Goal: Submit feedback/report problem

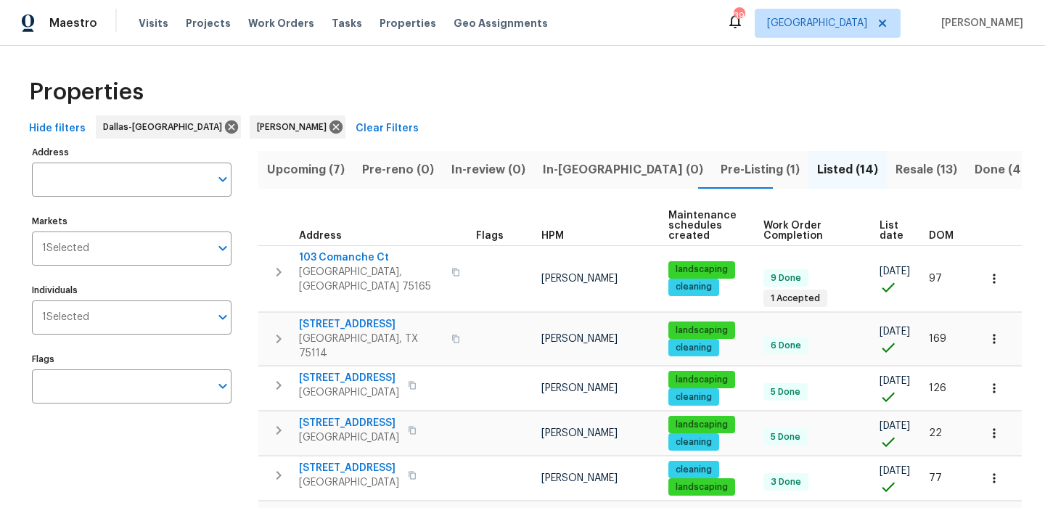
scroll to position [440, 0]
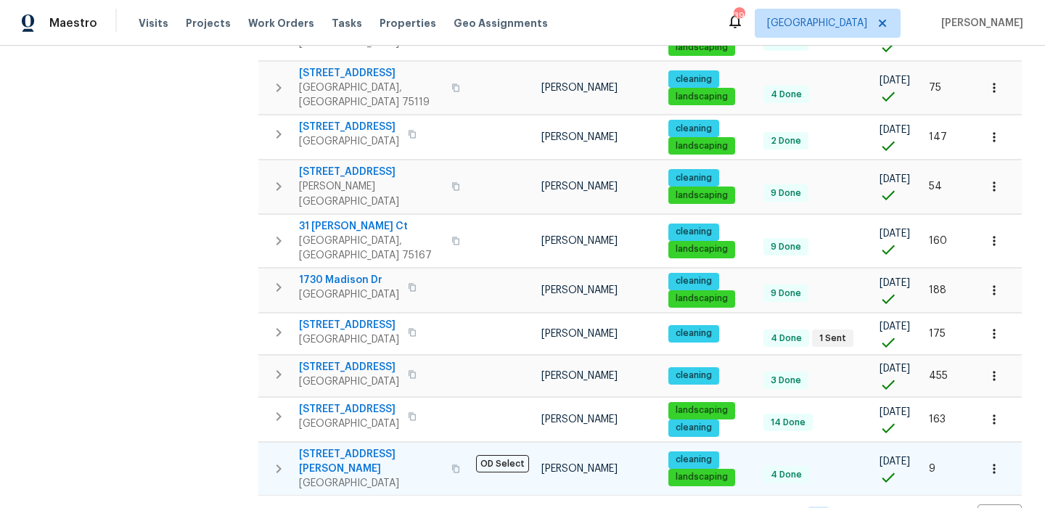
click at [343, 447] on span "1102 Cain Ct" at bounding box center [371, 461] width 144 height 29
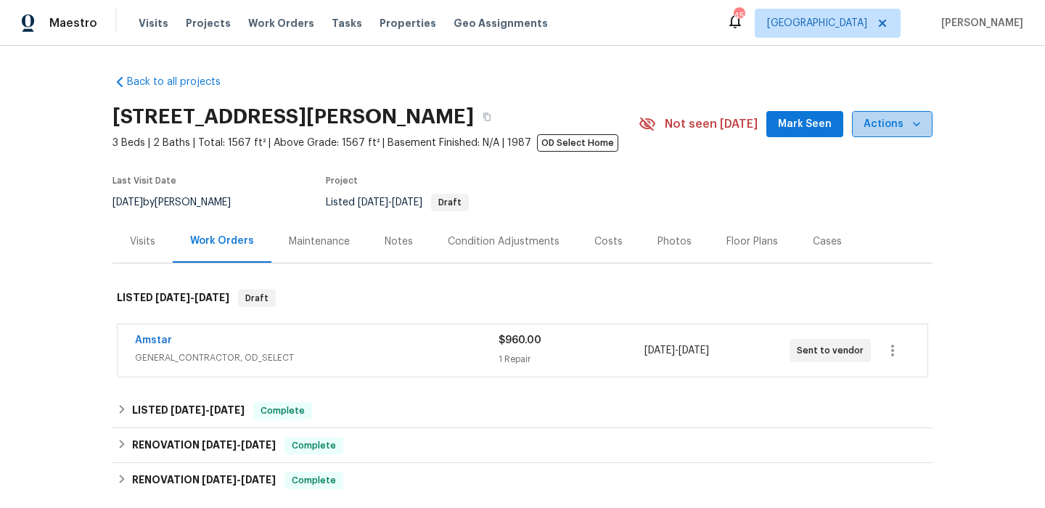
click at [905, 123] on span "Actions" at bounding box center [892, 124] width 57 height 18
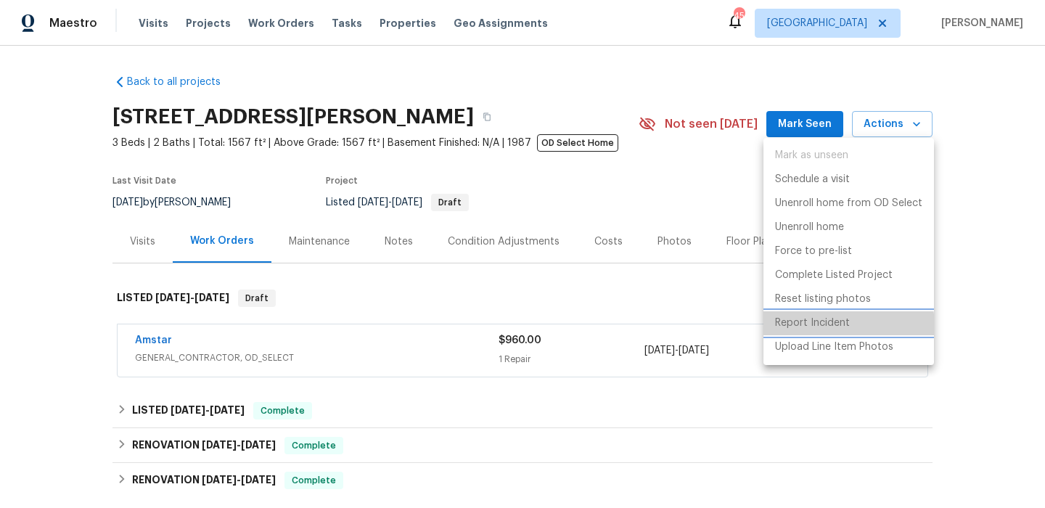
click at [838, 326] on p "Report Incident" at bounding box center [812, 323] width 75 height 15
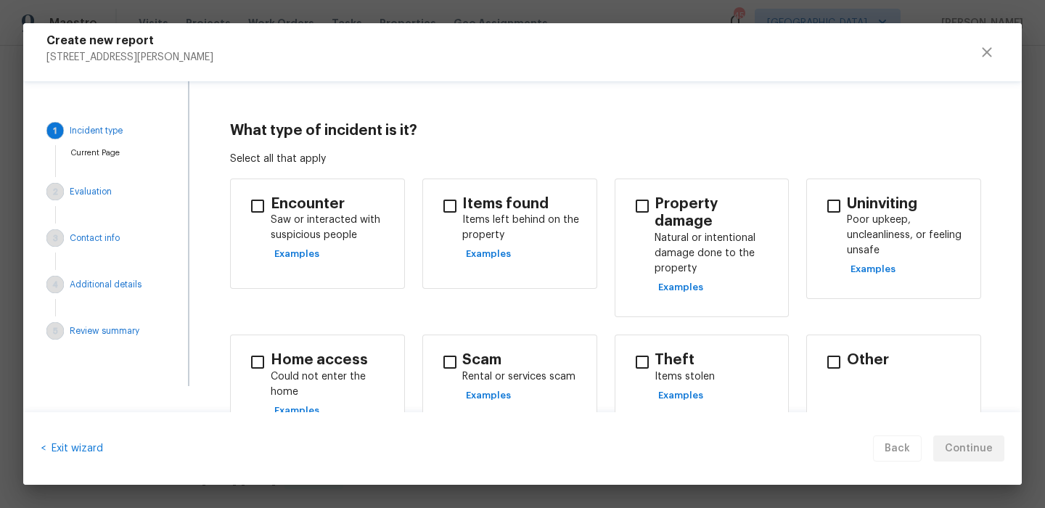
scroll to position [7, 0]
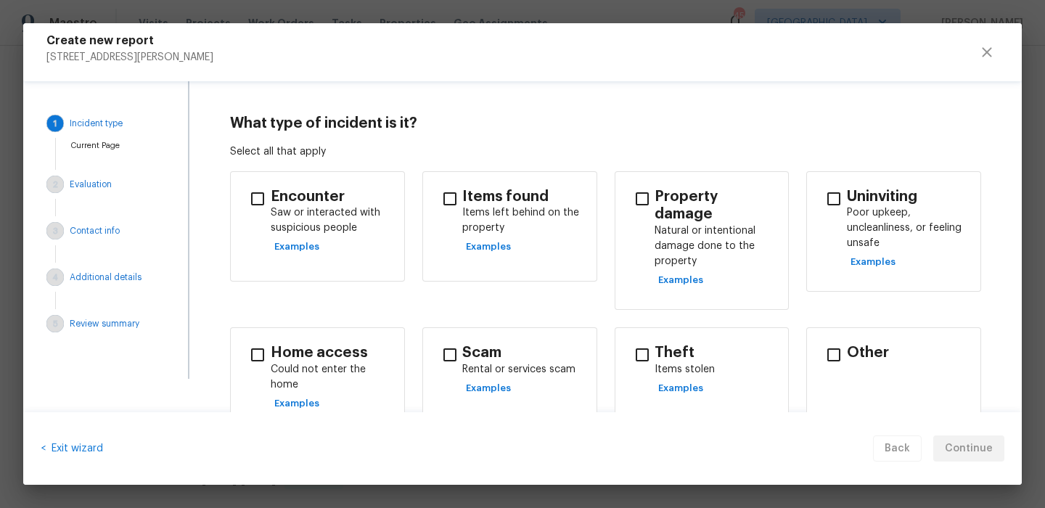
click at [261, 190] on input "checkbox" at bounding box center [257, 199] width 30 height 30
checkbox input "true"
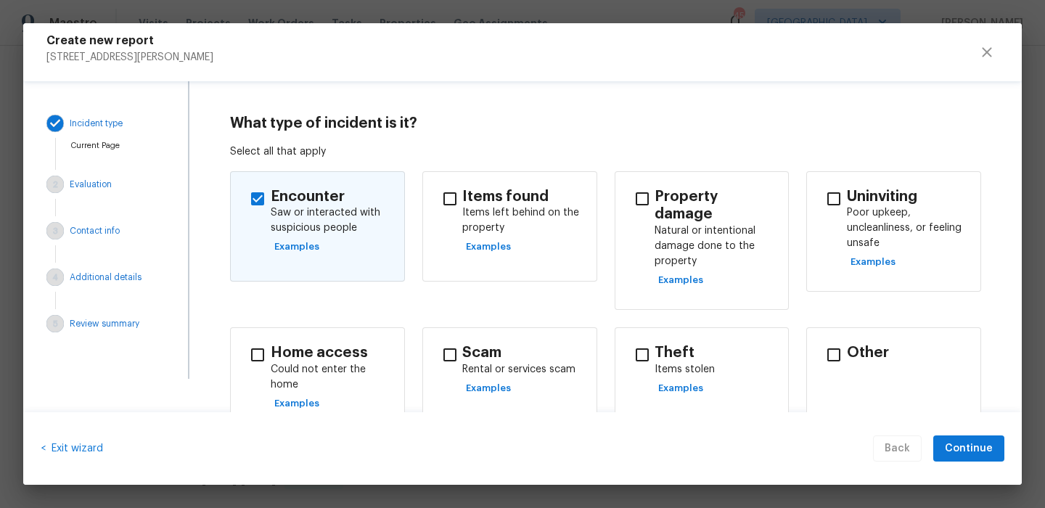
click at [532, 362] on p "Rental or services scam" at bounding box center [523, 369] width 122 height 15
checkbox input "true"
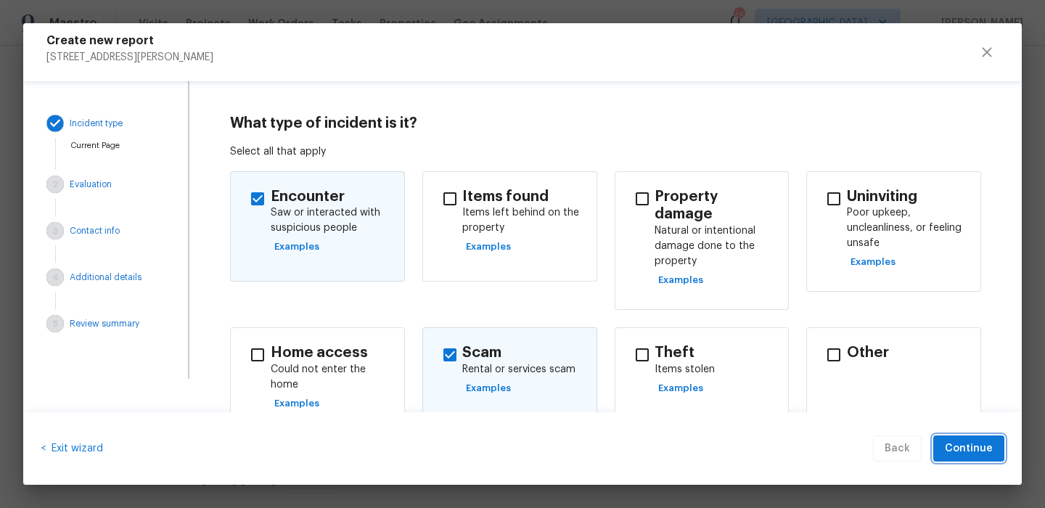
click at [943, 446] on button "Continue" at bounding box center [969, 449] width 71 height 27
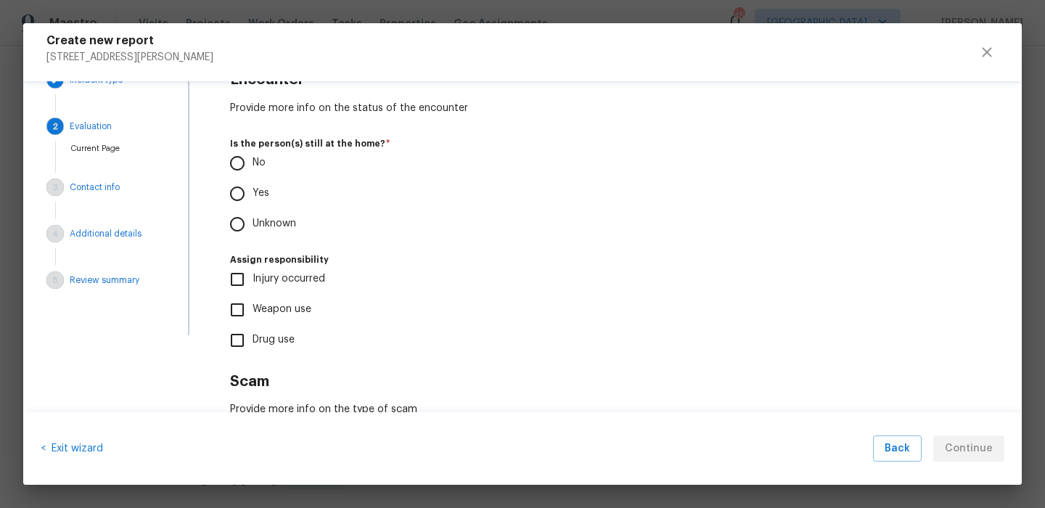
scroll to position [74, 0]
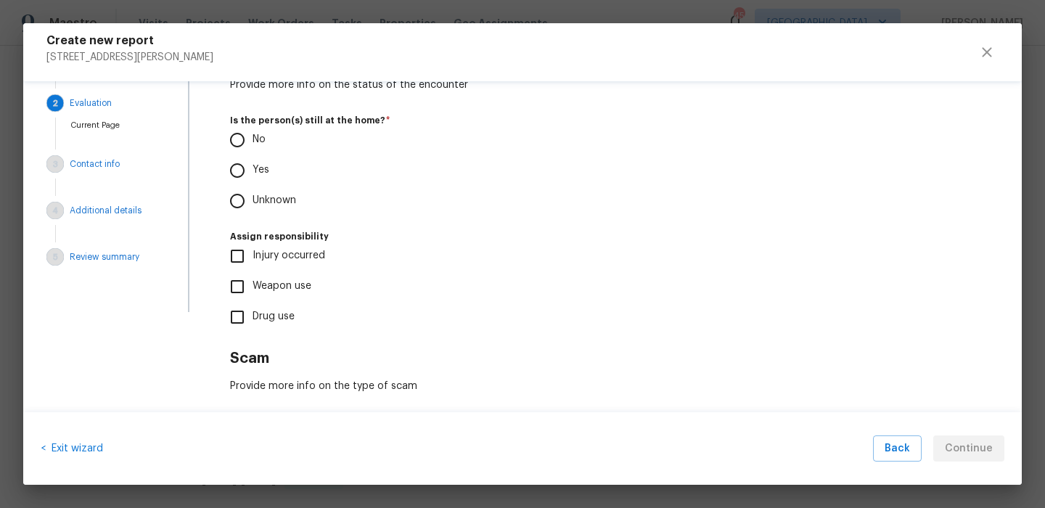
click at [254, 176] on p "Yes" at bounding box center [261, 170] width 17 height 15
click at [253, 176] on input "Yes" at bounding box center [237, 170] width 30 height 30
radio input "true"
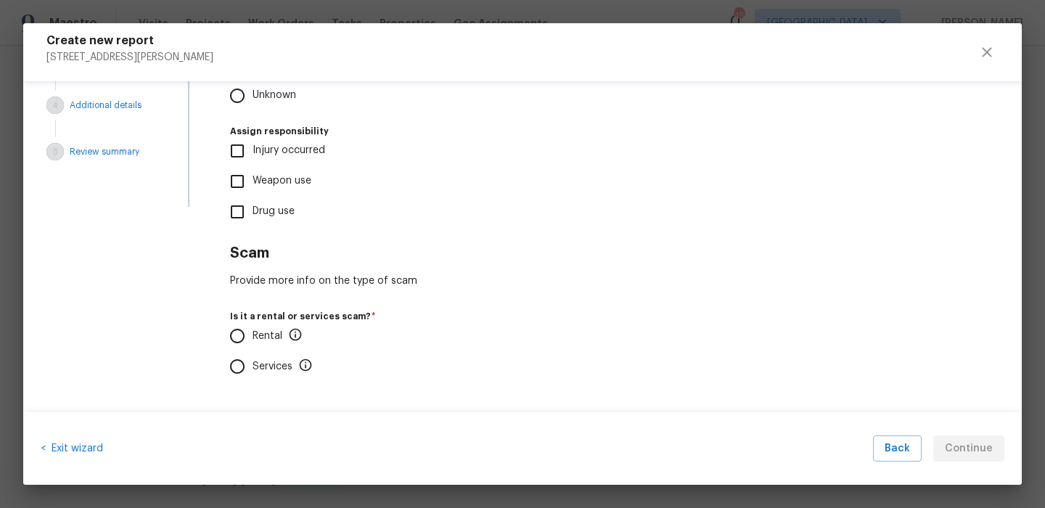
scroll to position [190, 0]
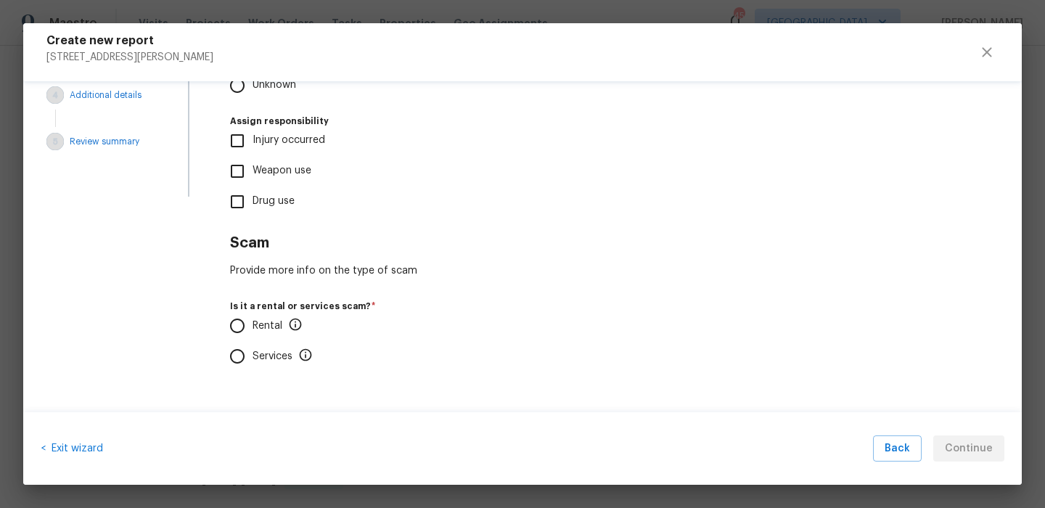
click at [246, 332] on input "Rental" at bounding box center [237, 326] width 30 height 30
radio input "true"
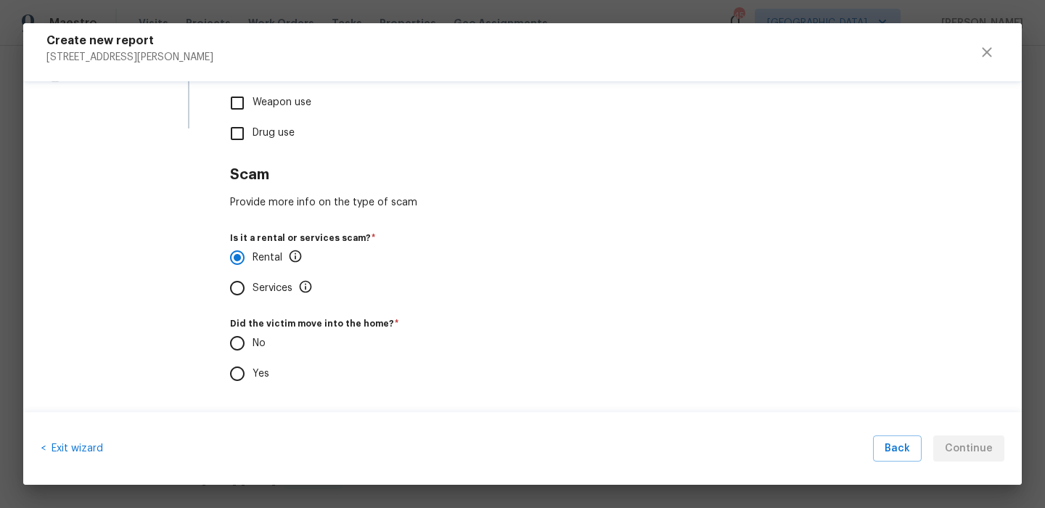
scroll to position [276, 0]
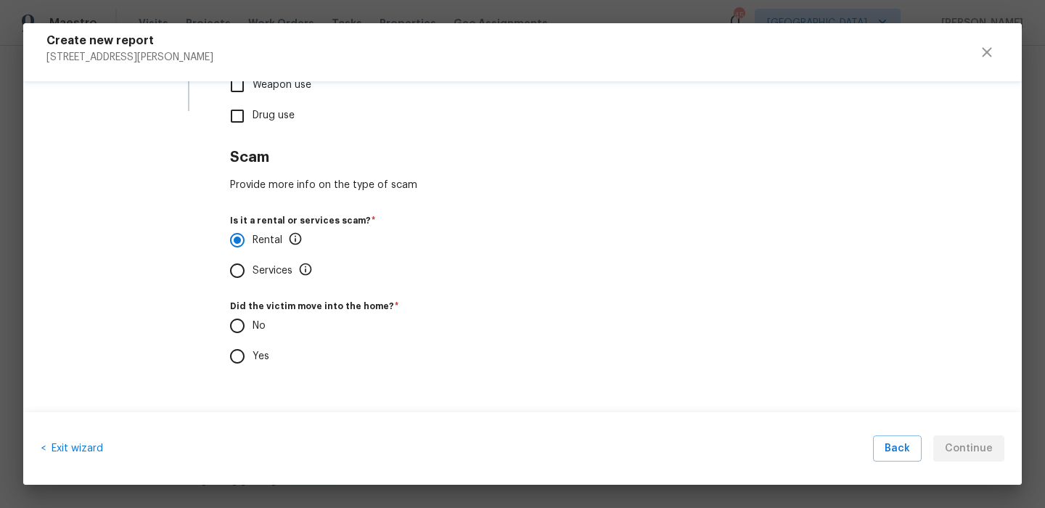
click at [253, 351] on p "Yes" at bounding box center [261, 356] width 17 height 15
click at [253, 351] on input "Yes" at bounding box center [237, 356] width 30 height 30
radio input "true"
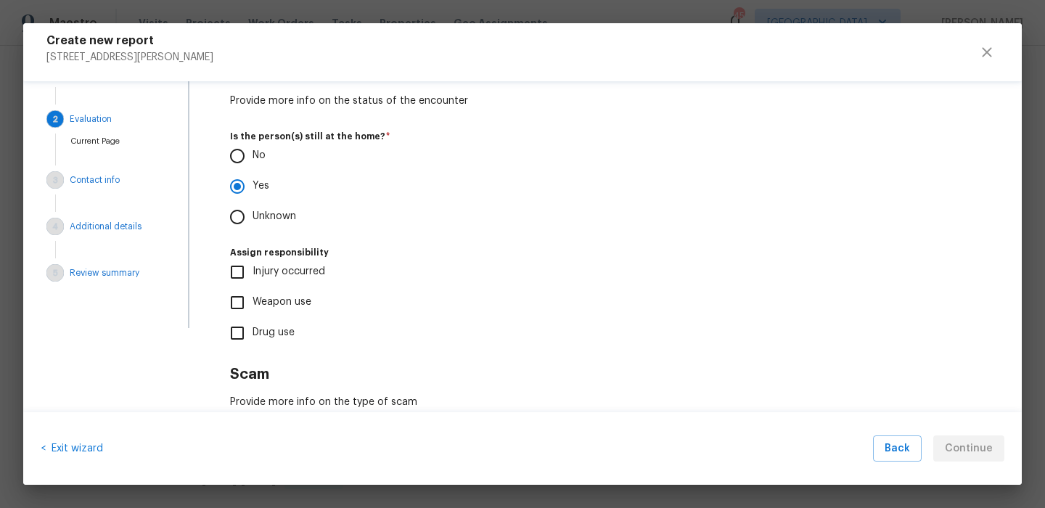
scroll to position [0, 0]
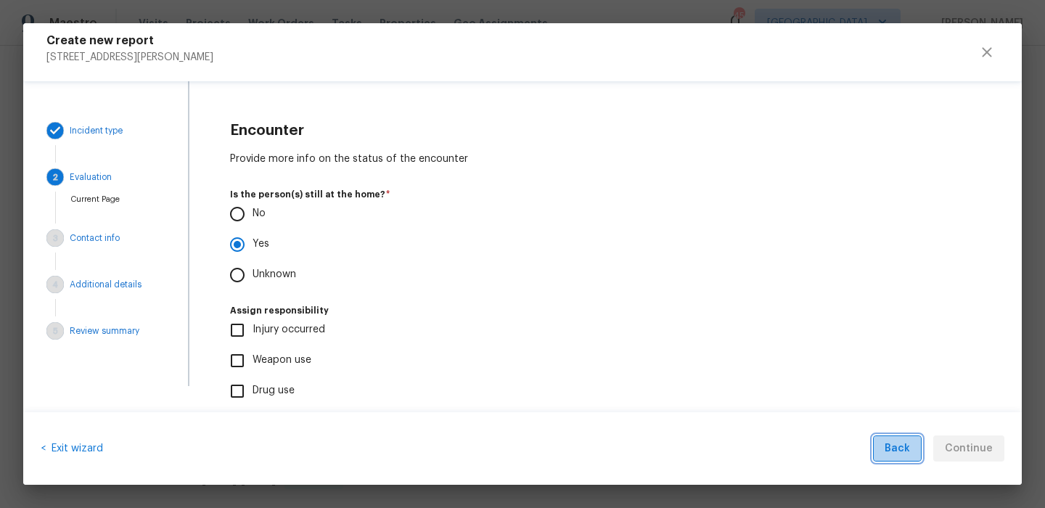
click at [915, 451] on button "Back" at bounding box center [897, 449] width 49 height 27
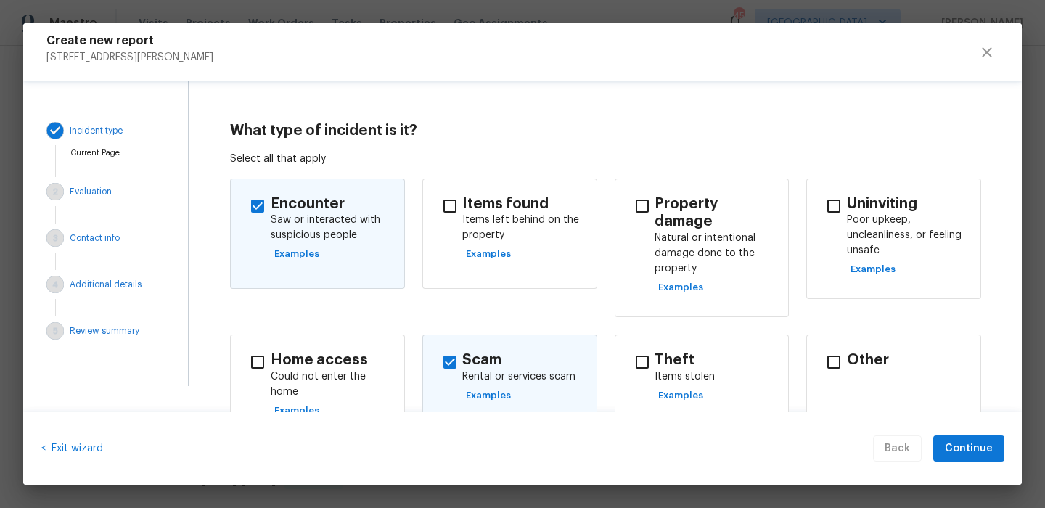
click at [507, 351] on h4 "Scam" at bounding box center [523, 360] width 122 height 18
checkbox input "false"
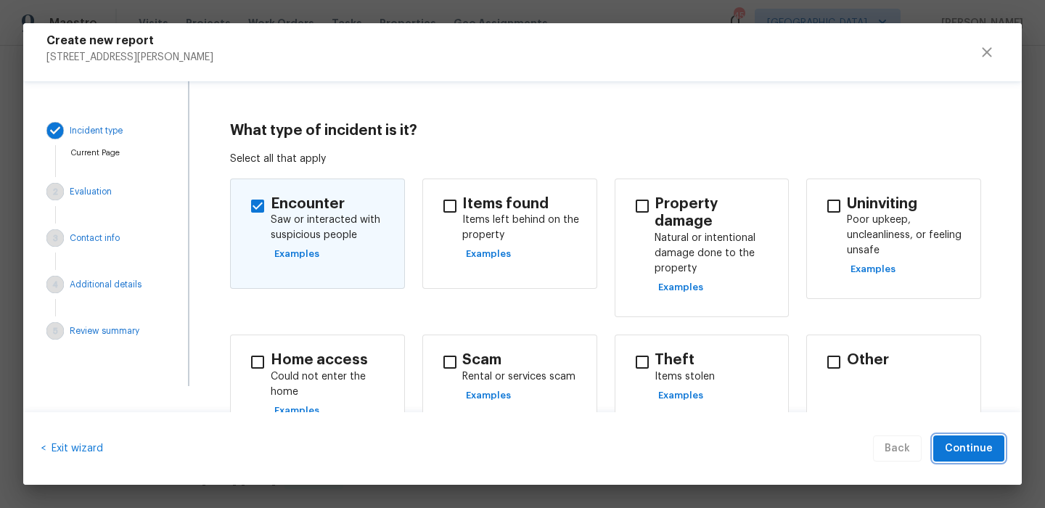
click at [959, 442] on span "Continue" at bounding box center [969, 449] width 48 height 18
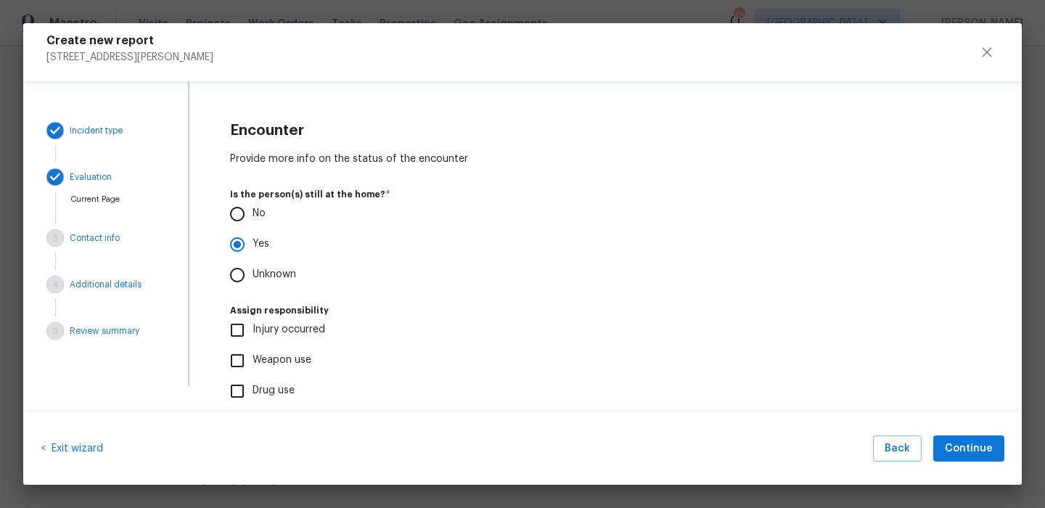
scroll to position [35, 0]
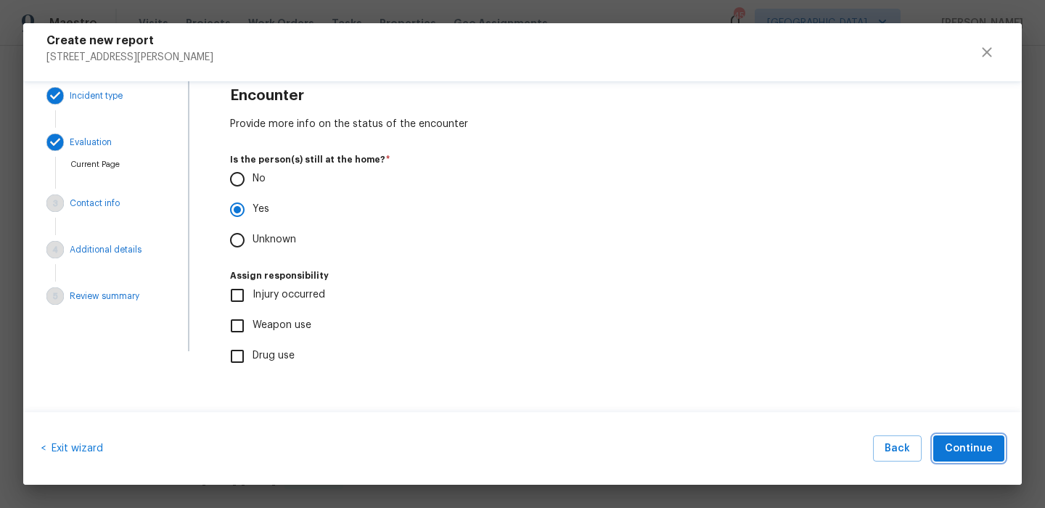
click at [981, 452] on span "Continue" at bounding box center [969, 449] width 48 height 18
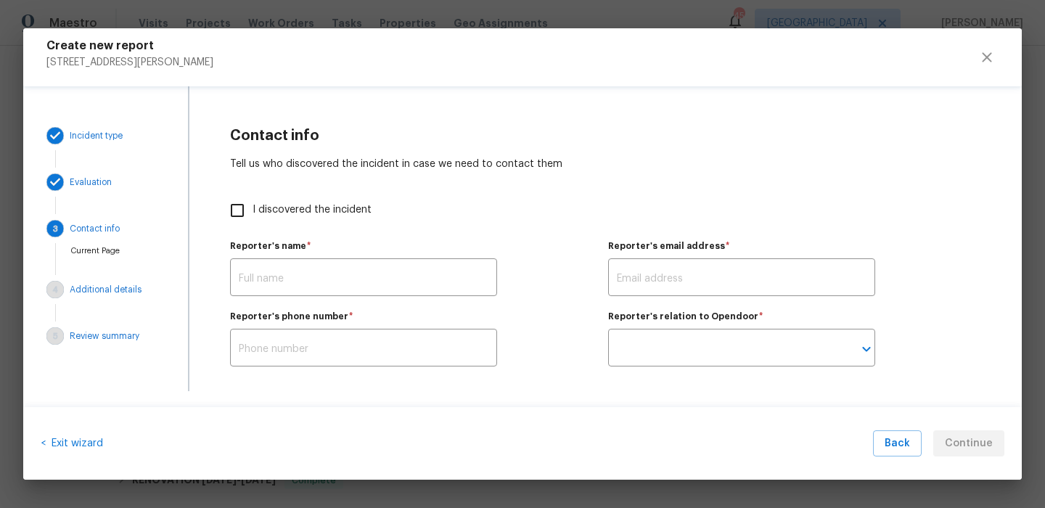
scroll to position [0, 0]
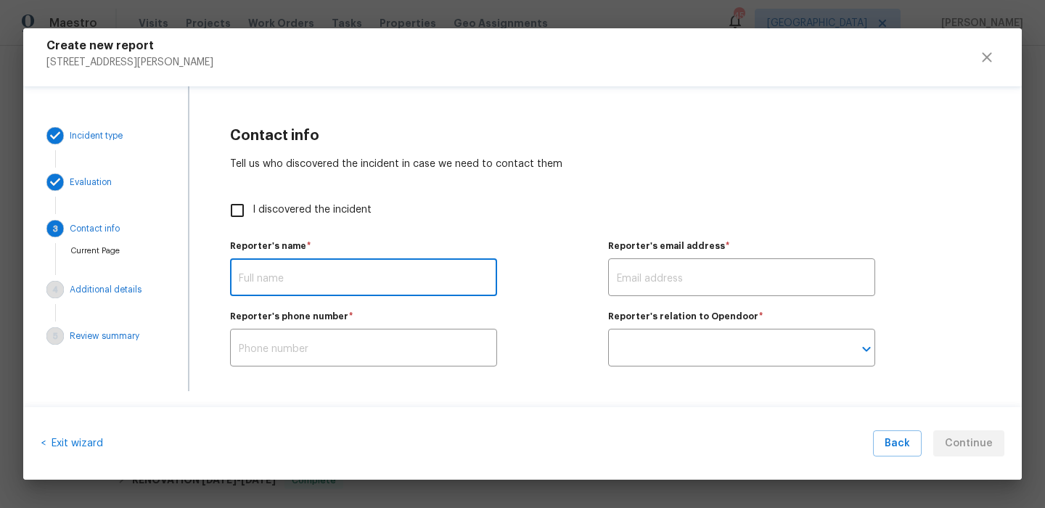
click at [336, 275] on input "text" at bounding box center [363, 279] width 267 height 34
type input "Carlos"
click at [690, 274] on input "text" at bounding box center [741, 279] width 267 height 34
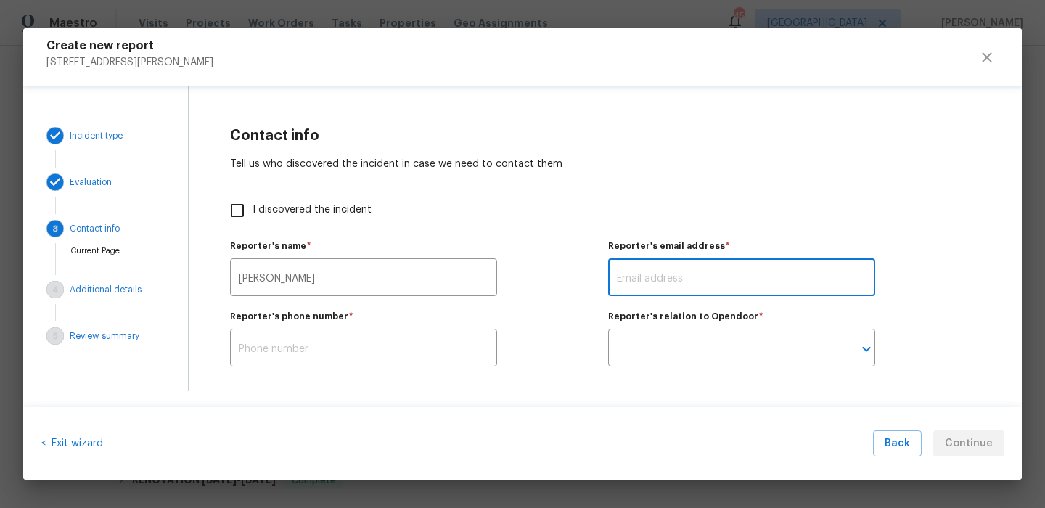
click at [224, 220] on input "I discovered the incident" at bounding box center [237, 210] width 30 height 30
checkbox input "true"
type input "[PERSON_NAME]"
type input "francisco.serrato@opendoor.com"
type input "Opendoor employee"
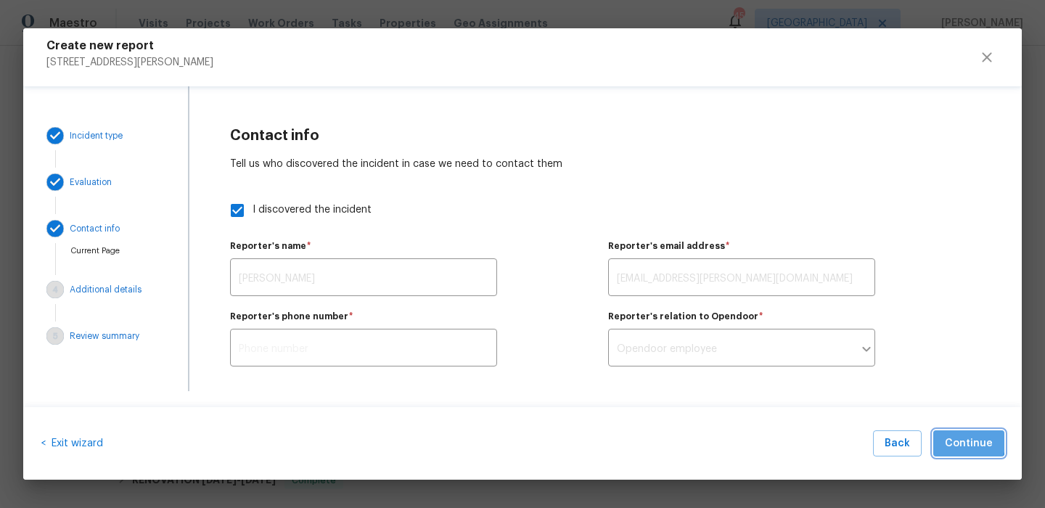
click at [952, 437] on span "Continue" at bounding box center [969, 444] width 48 height 18
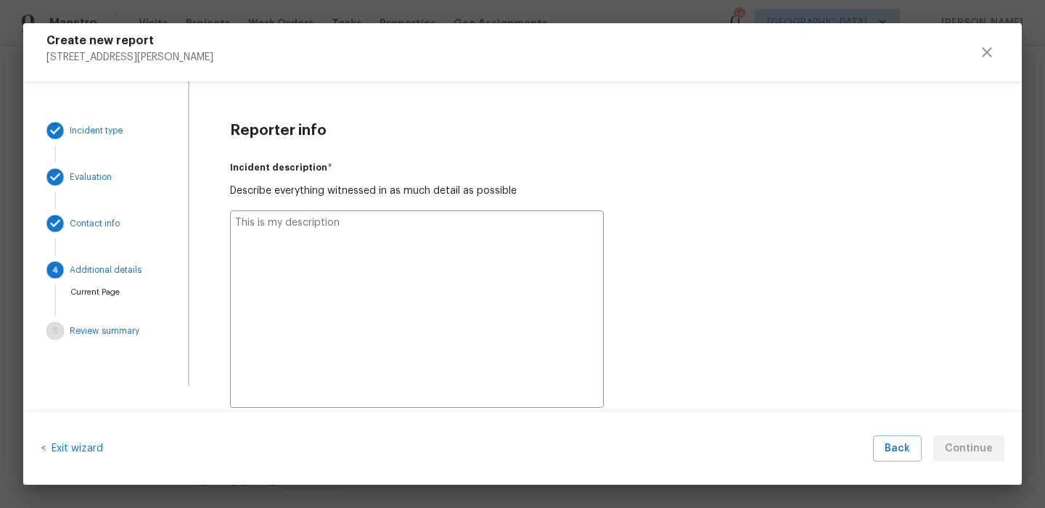
click at [311, 253] on textarea at bounding box center [416, 309] width 373 height 197
type textarea "G"
type textarea "x"
type textarea "G"
type textarea "x"
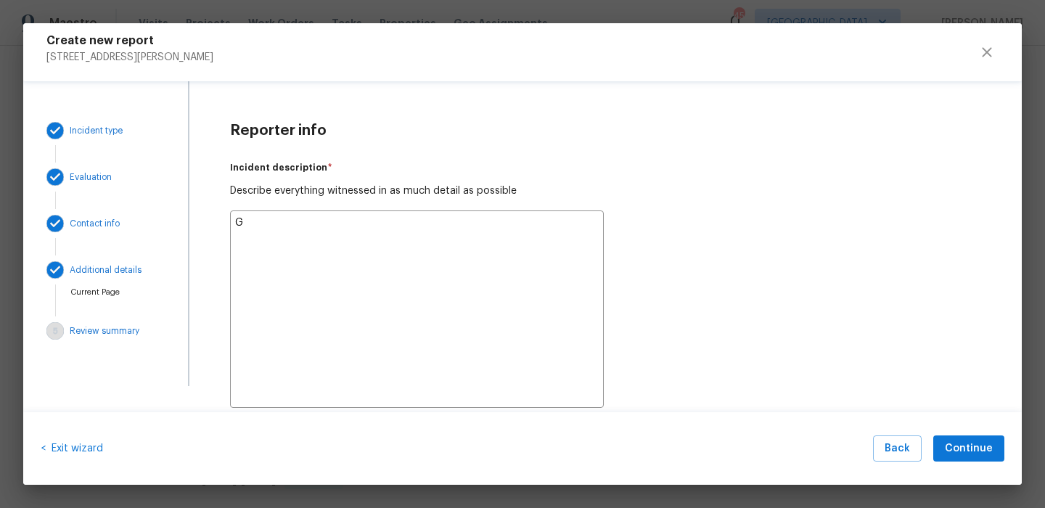
type textarea "G"
type textarea "x"
type textarea "GC"
type textarea "x"
type textarea "GC"
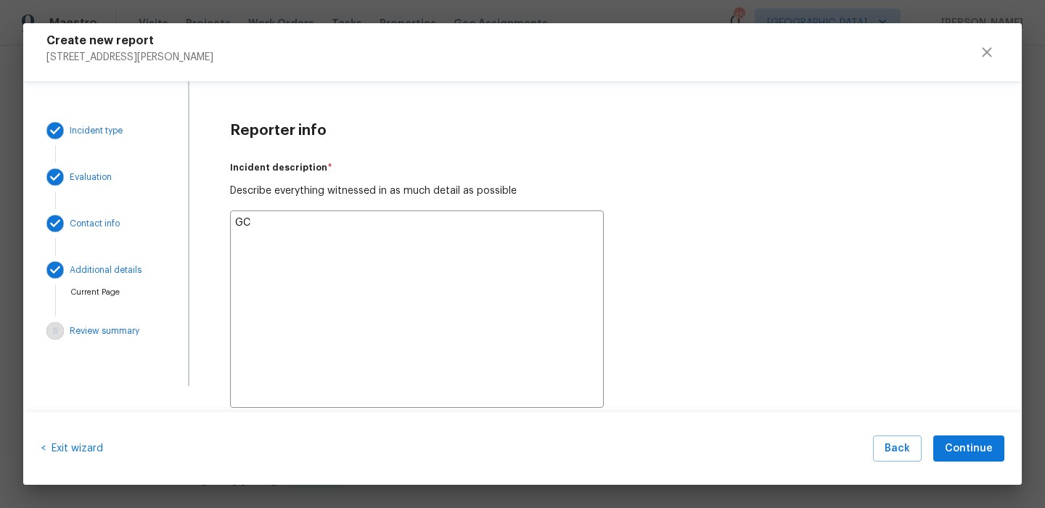
type textarea "x"
type textarea "GC h"
type textarea "x"
type textarea "GC ha"
type textarea "x"
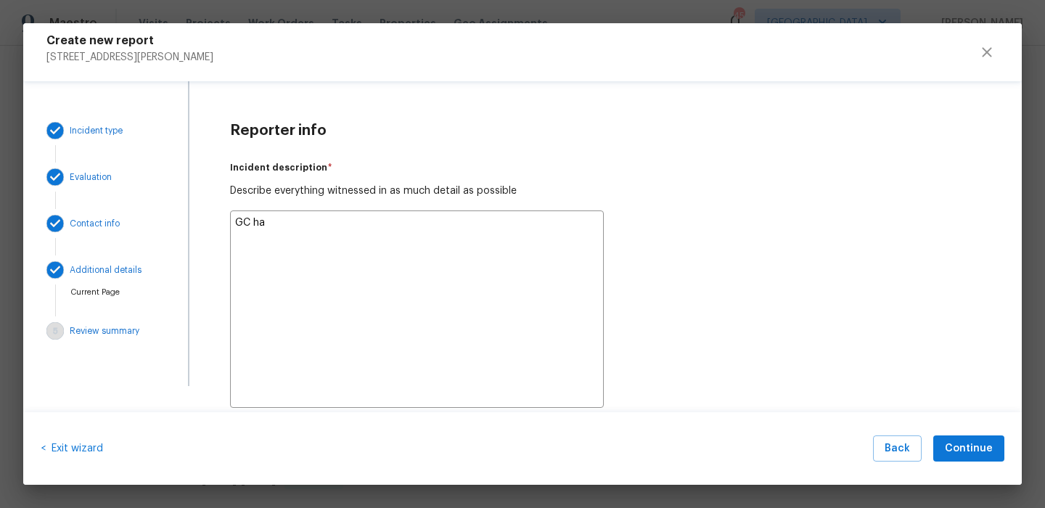
type textarea "GC had"
type textarea "x"
type textarea "GC had"
type textarea "x"
type textarea "GC had s"
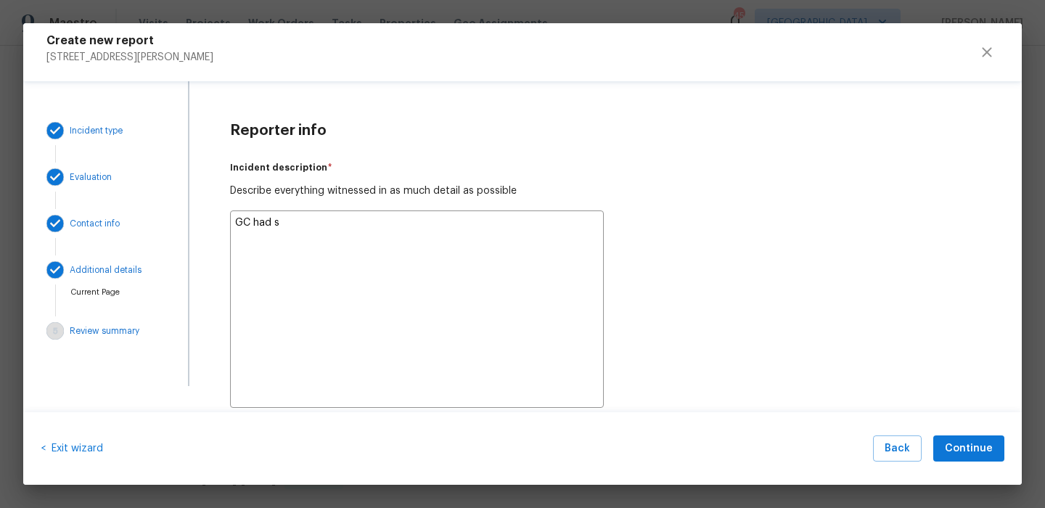
type textarea "x"
type textarea "GC had st"
type textarea "x"
type textarea "GC had sto"
type textarea "x"
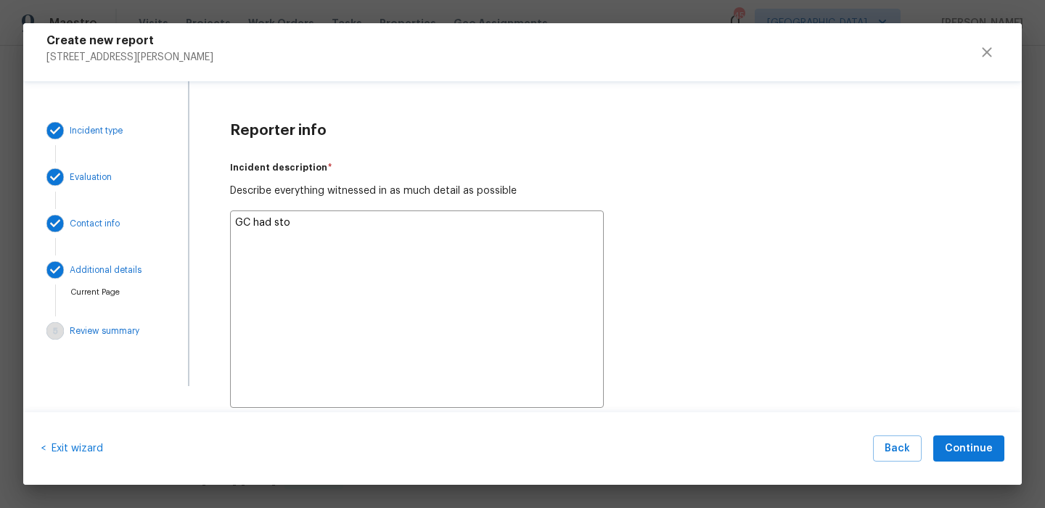
type textarea "GC had stop"
type textarea "x"
type textarea "GC had stopp"
type textarea "x"
type textarea "GC had stoppe"
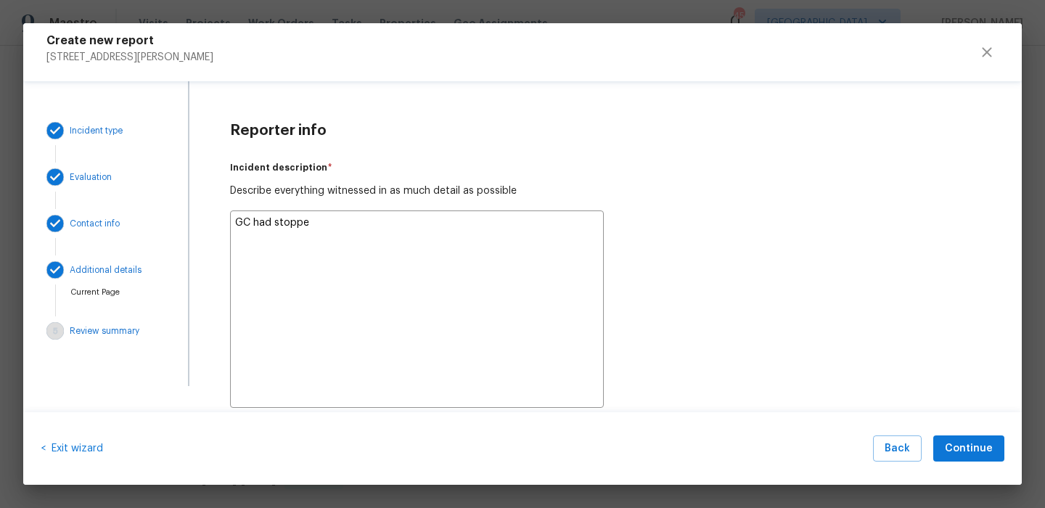
type textarea "x"
type textarea "GC had stopped"
type textarea "x"
type textarea "GC had stopped"
type textarea "x"
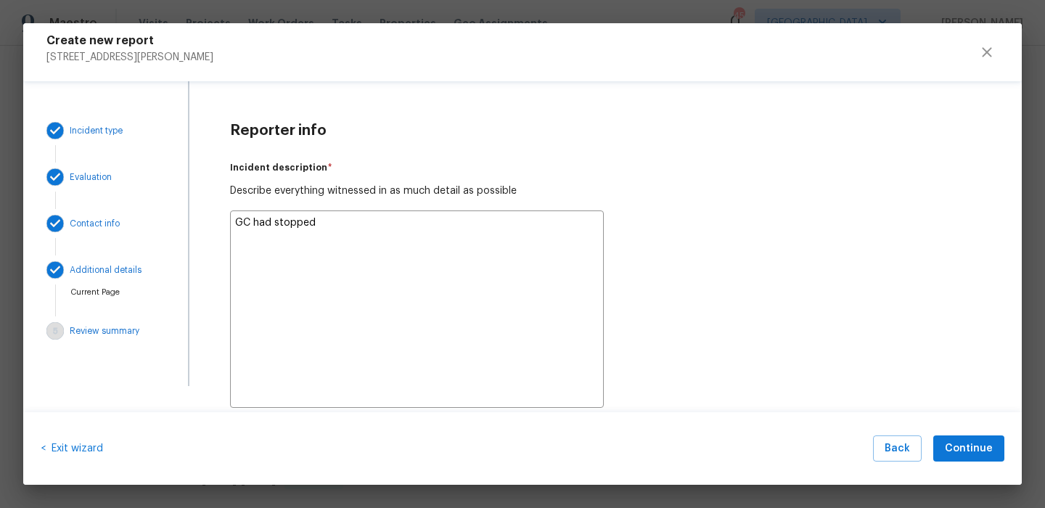
type textarea "GC had stopped b"
type textarea "x"
type textarea "GC had stopped by"
type textarea "x"
type textarea "GC had stopped by"
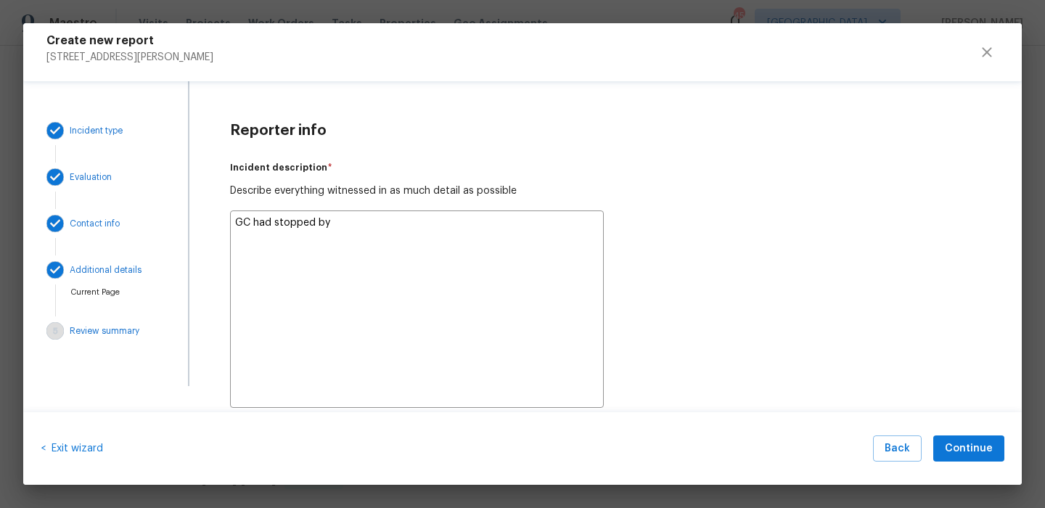
type textarea "x"
type textarea "GC had stopped by t"
type textarea "x"
type textarea "GC had stopped by th"
type textarea "x"
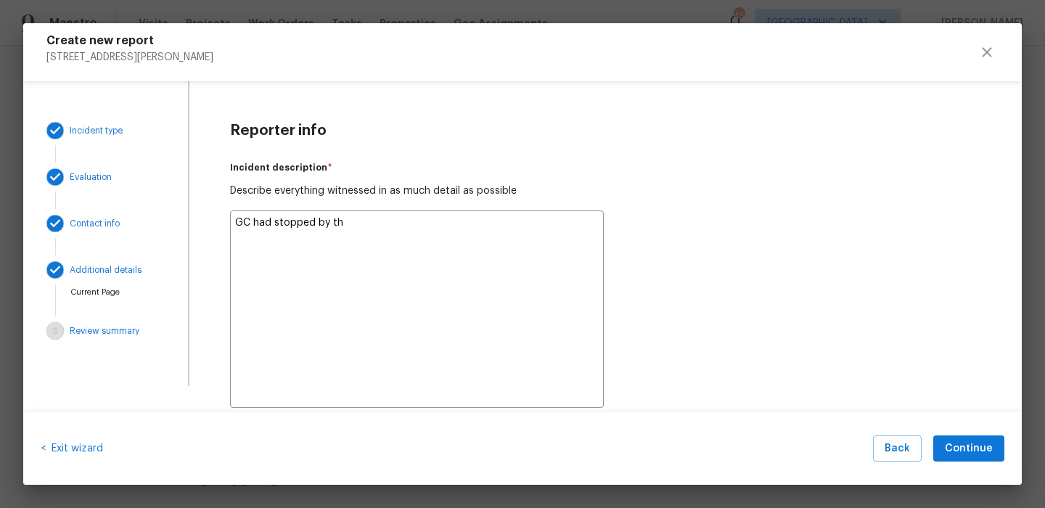
type textarea "GC had stopped by the"
type textarea "x"
type textarea "GC had stopped by the"
type textarea "x"
type textarea "GC had stopped by the h"
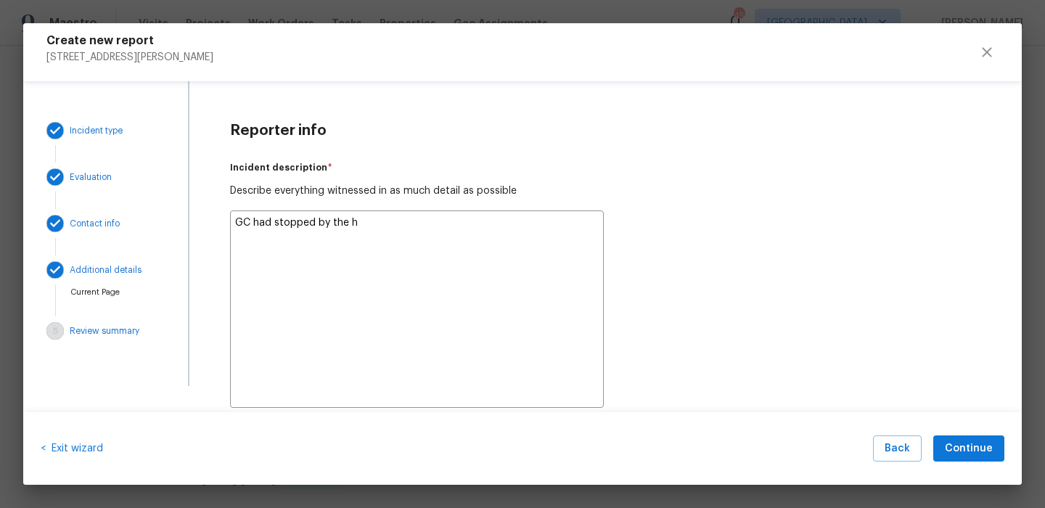
type textarea "x"
type textarea "GC had stopped by the ho"
type textarea "x"
type textarea "GC had stopped by the hom"
type textarea "x"
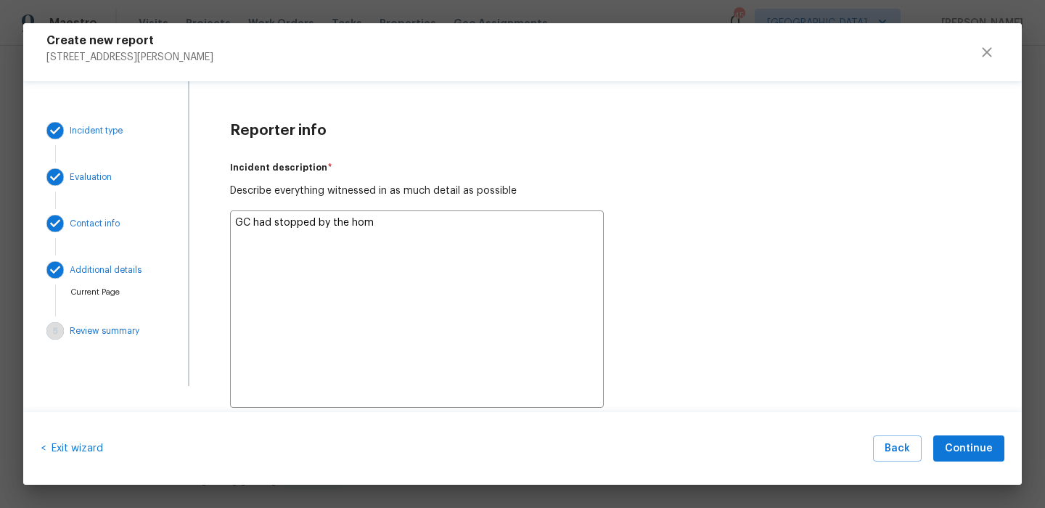
type textarea "GC had stopped by the home"
type textarea "x"
type textarea "GC had stopped by the home"
type textarea "x"
type textarea "GC had stopped by the home a"
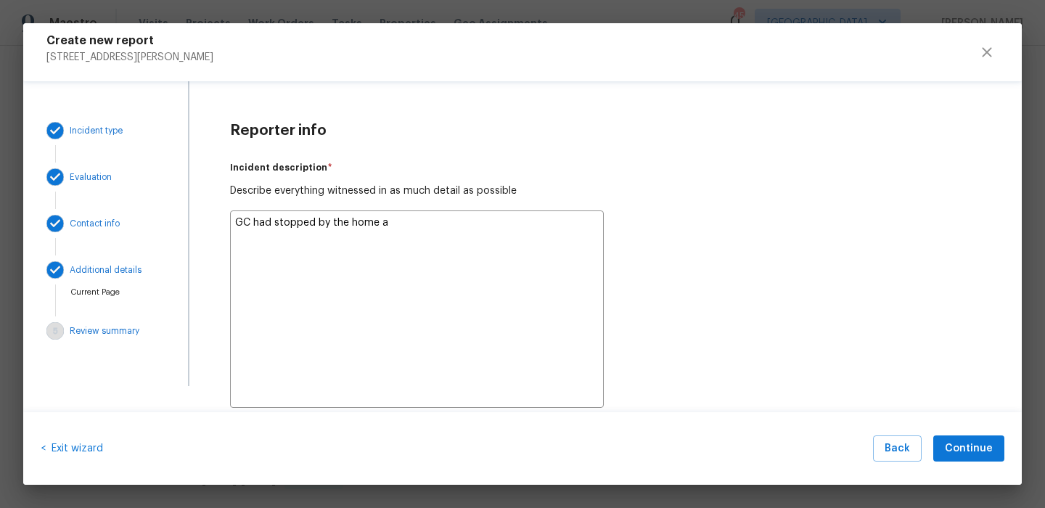
type textarea "x"
type textarea "GC had stopped by the home an"
type textarea "x"
type textarea "GC had stopped by the home and"
type textarea "x"
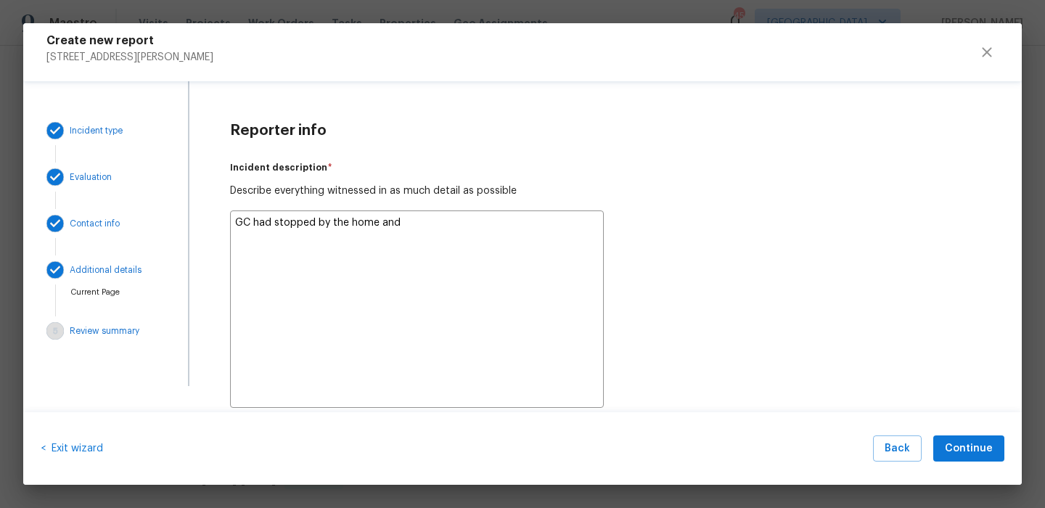
type textarea "GC had stopped by the home and"
type textarea "x"
type textarea "GC had stopped by the home and s"
type textarea "x"
type textarea "GC had stopped by the home and sa"
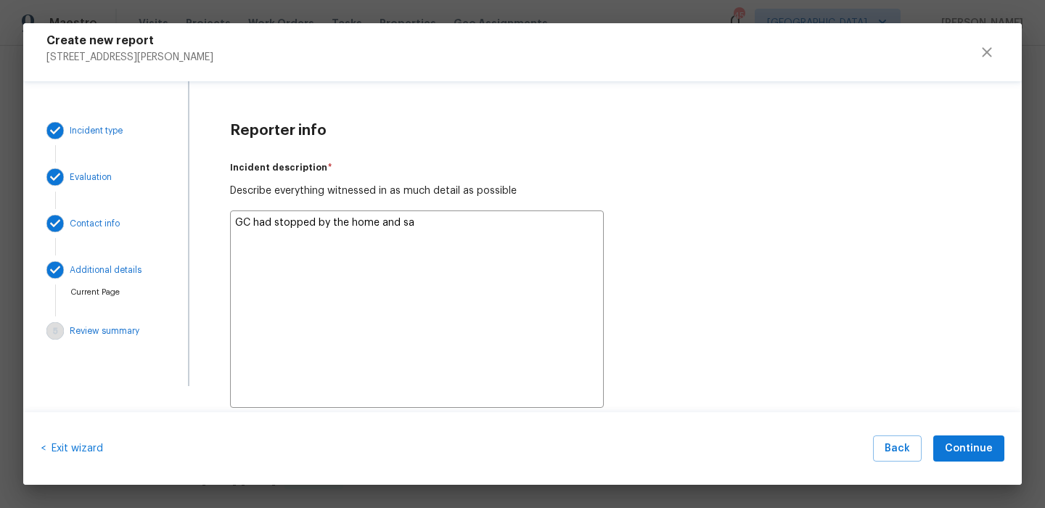
type textarea "x"
type textarea "GC had stopped by the home and sai"
type textarea "x"
type textarea "GC had stopped by the home and said"
type textarea "x"
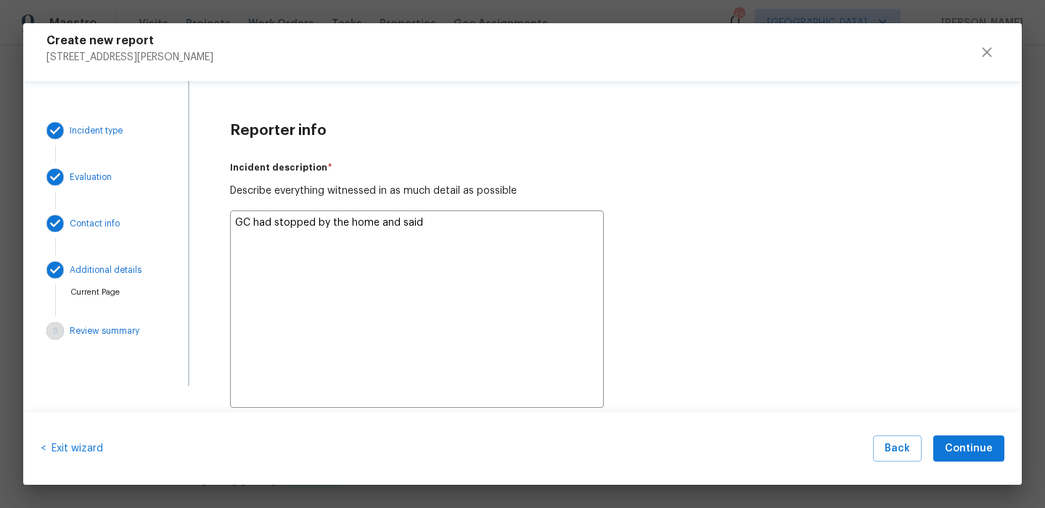
type textarea "GC had stopped by the home and said"
type textarea "x"
type textarea "GC had stopped by the home and said h"
type textarea "x"
type textarea "GC had stopped by the home and said he"
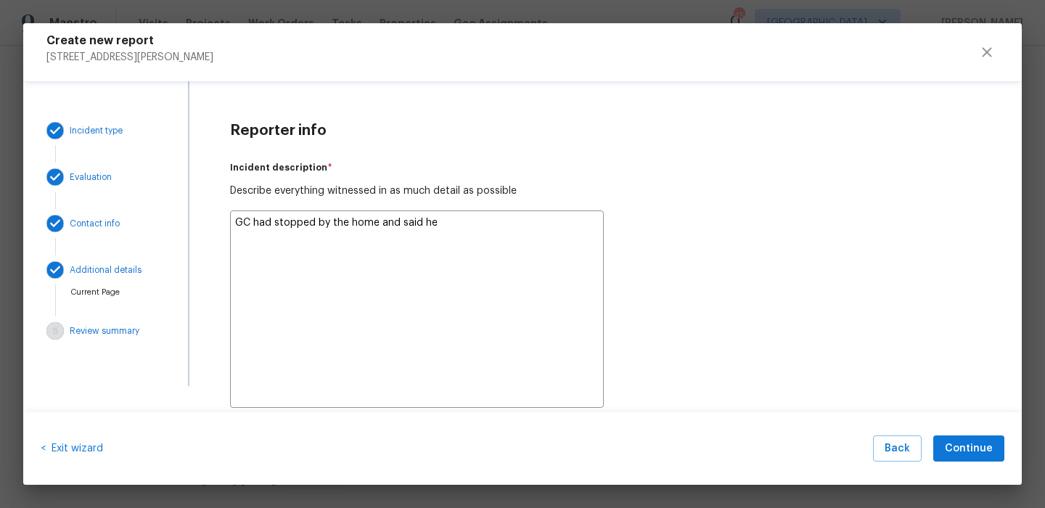
type textarea "x"
type textarea "GC had stopped by the home and said he"
type textarea "x"
type textarea "GC had stopped by the home and said he s"
type textarea "x"
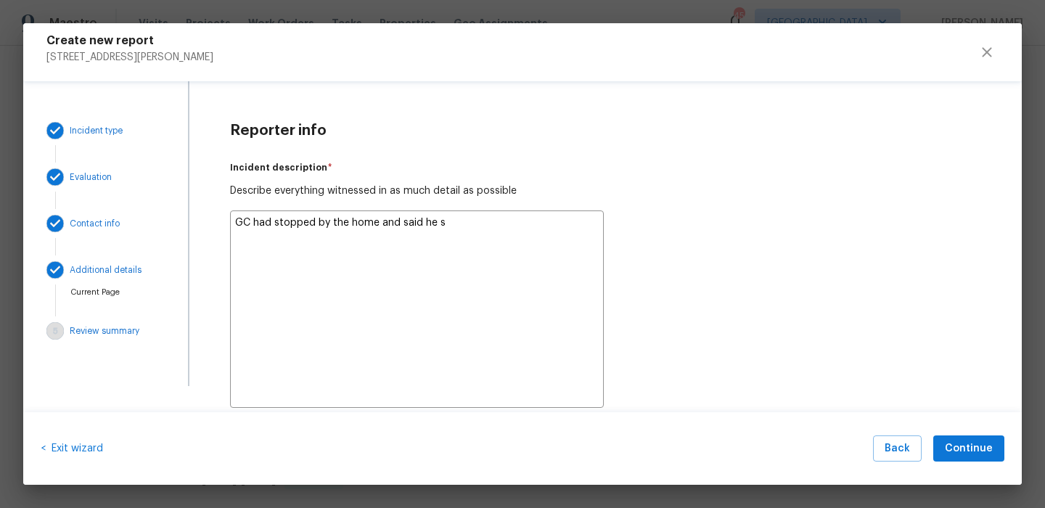
type textarea "GC had stopped by the home and said he sa"
type textarea "x"
type textarea "GC had stopped by the home and said he saw"
type textarea "x"
type textarea "GC had stopped by the home and said he saw"
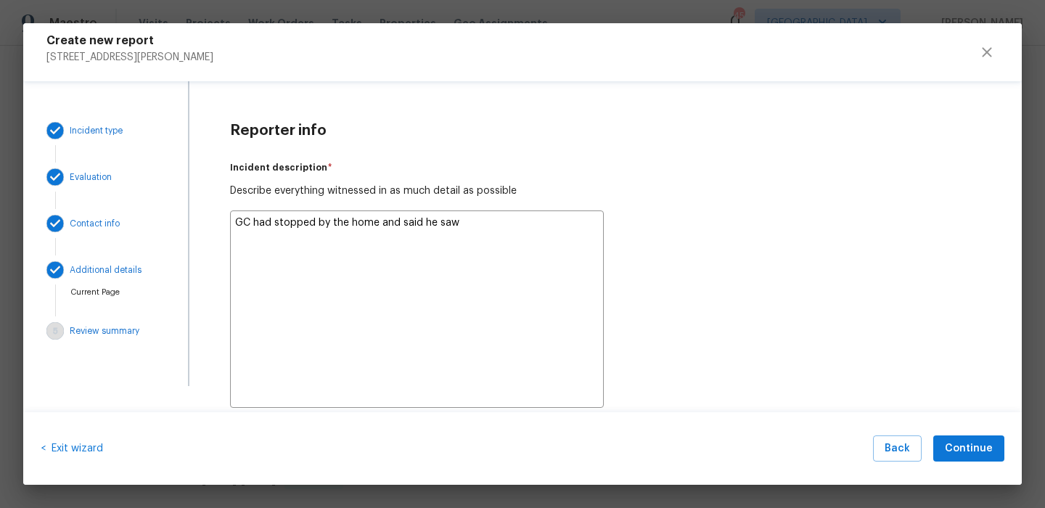
type textarea "x"
type textarea "GC had stopped by the home and said he saw t"
type textarea "x"
type textarea "GC had stopped by the home and said he saw"
type textarea "x"
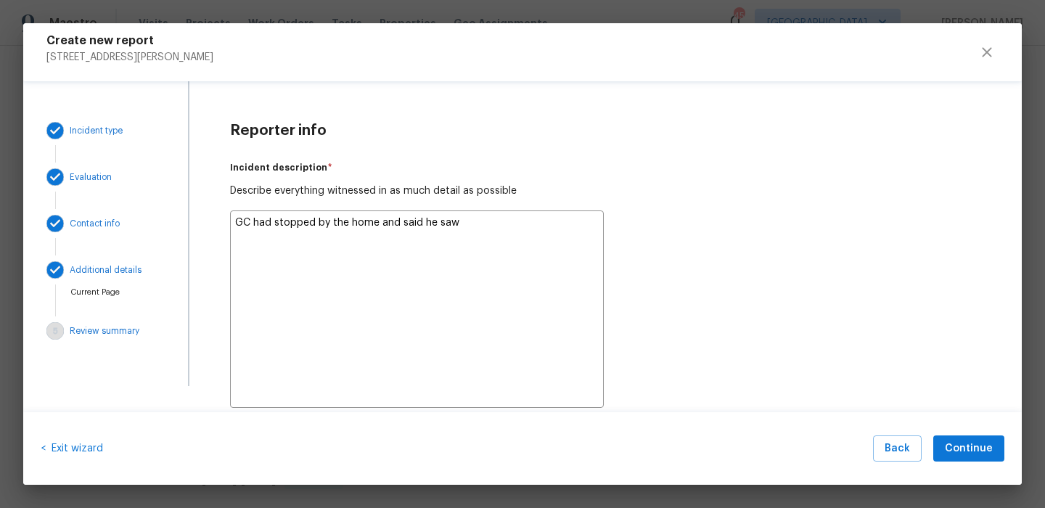
type textarea "GC had stopped by the home and said he saw"
type textarea "x"
type textarea "GC had stopped by the home and said he saw"
type textarea "x"
type textarea "GC had stopped by the home and said he saw t"
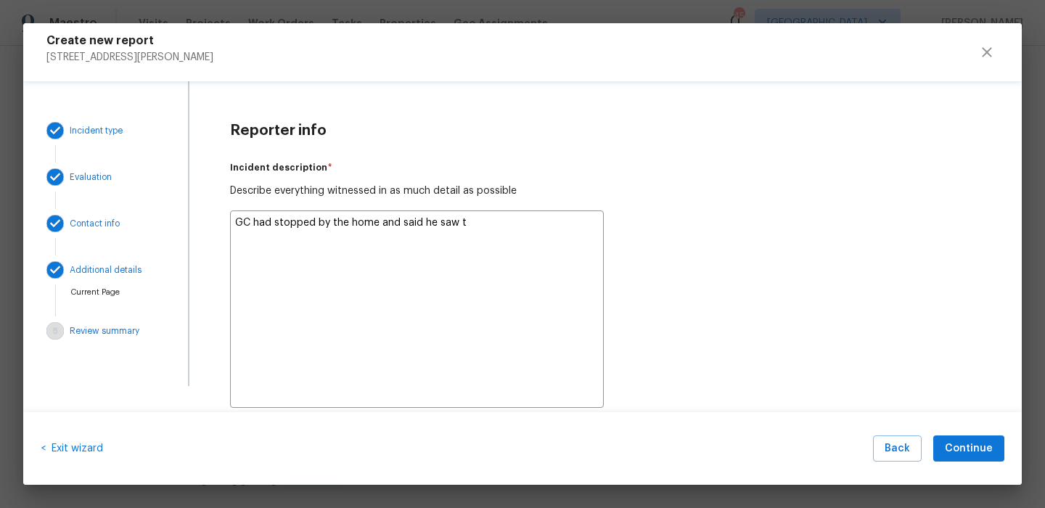
type textarea "x"
type textarea "GC had stopped by the home and said he saw te"
type textarea "x"
type textarea "GC had stopped by the home and said he saw teo"
type textarea "x"
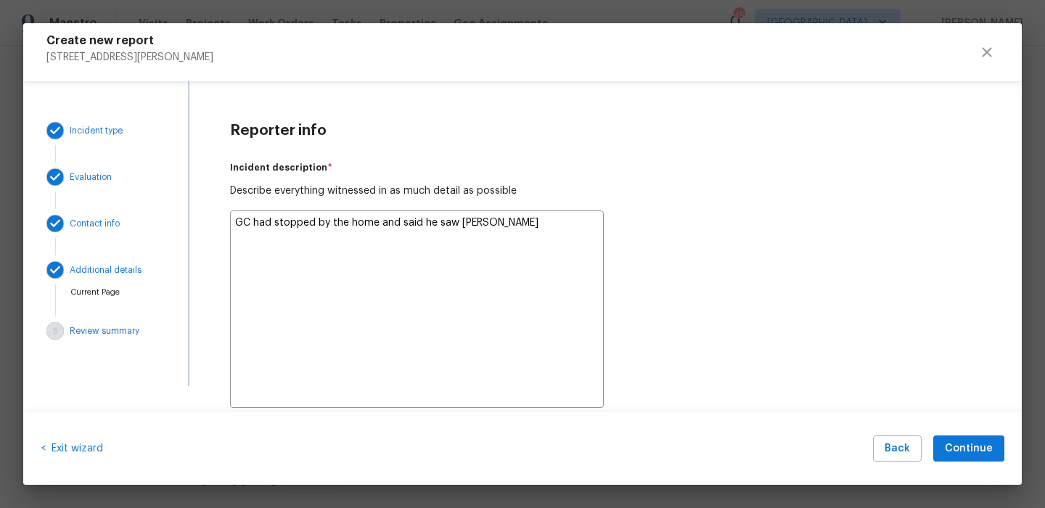
type textarea "GC had stopped by the home and said he saw teo"
type textarea "x"
type textarea "GC had stopped by the home and said he saw teo"
type textarea "x"
type textarea "GC had stopped by the home and said he saw te"
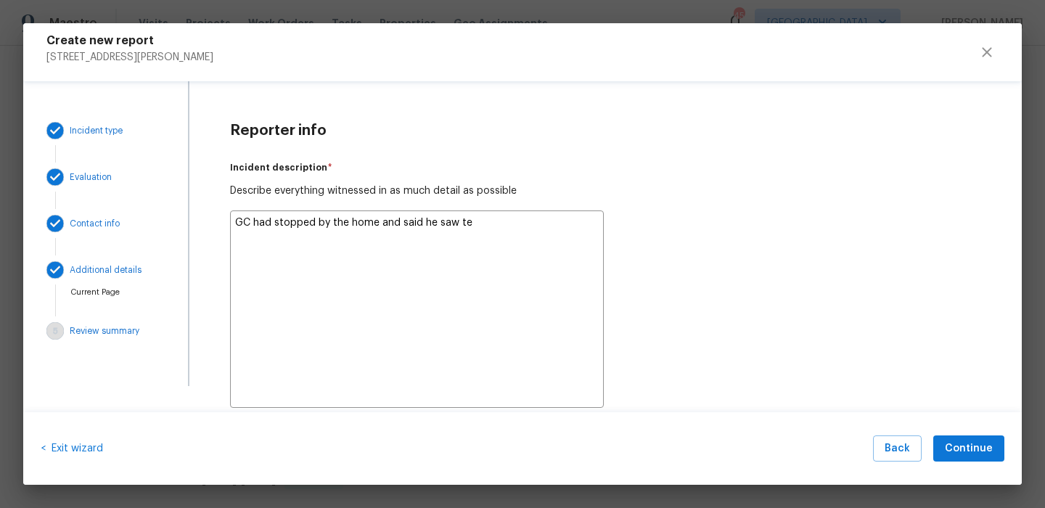
type textarea "x"
type textarea "GC had stopped by the home and said he saw t"
type textarea "x"
type textarea "GC had stopped by the home and said he saw tw"
type textarea "x"
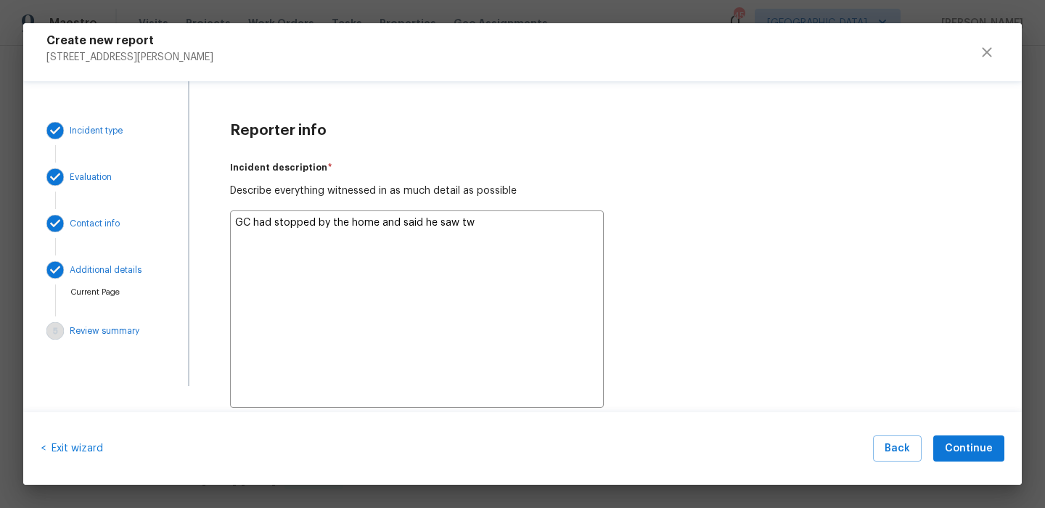
type textarea "GC had stopped by the home and said he saw two"
type textarea "x"
type textarea "GC had stopped by the home and said he saw two"
type textarea "x"
type textarea "GC had stopped by the home and said he saw two s"
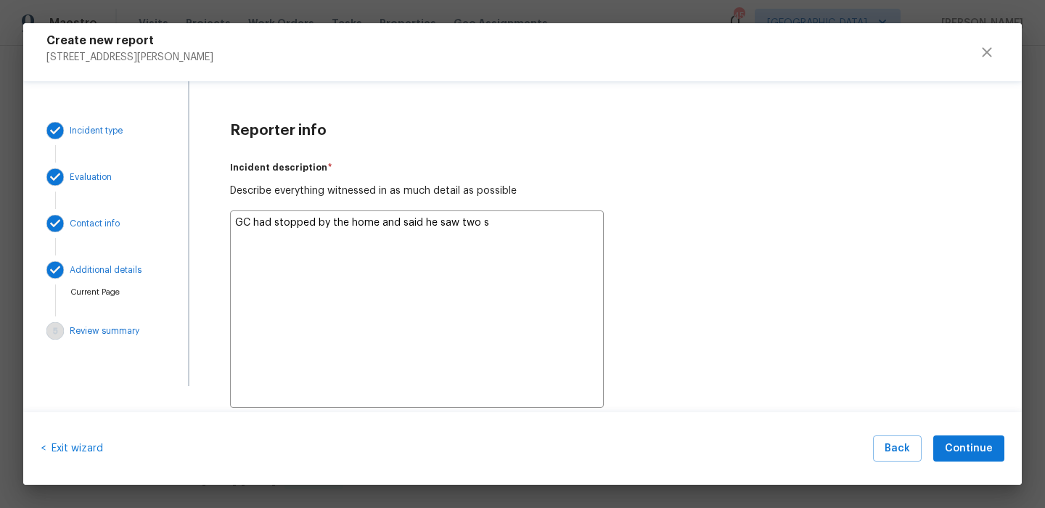
type textarea "x"
type textarea "GC had stopped by the home and said he saw two su"
type textarea "x"
type textarea "GC had stopped by the home and said he saw two sus"
type textarea "x"
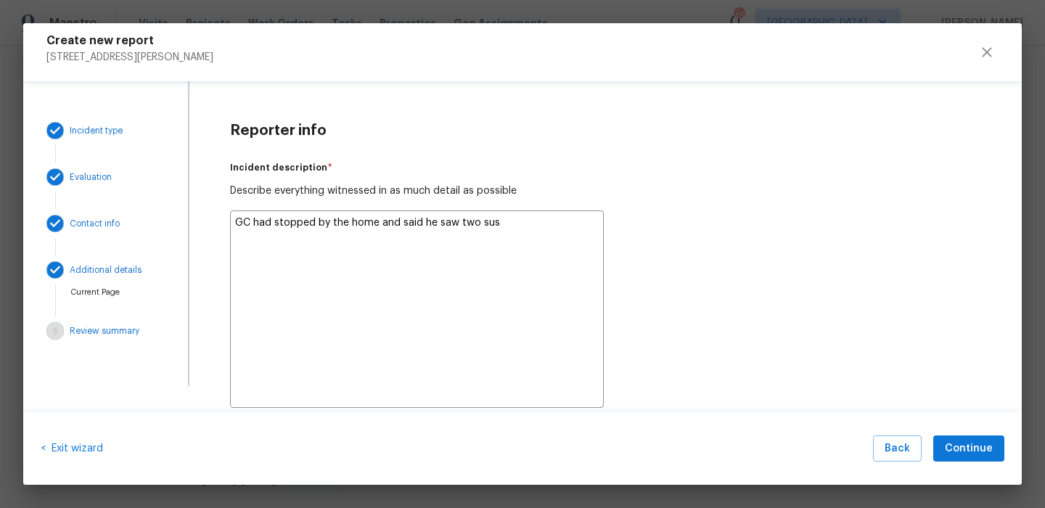
type textarea "GC had stopped by the home and said he saw two susp"
type textarea "x"
type textarea "GC had stopped by the home and said he saw two suspi"
type textarea "x"
type textarea "GC had stopped by the home and said he saw two suspic"
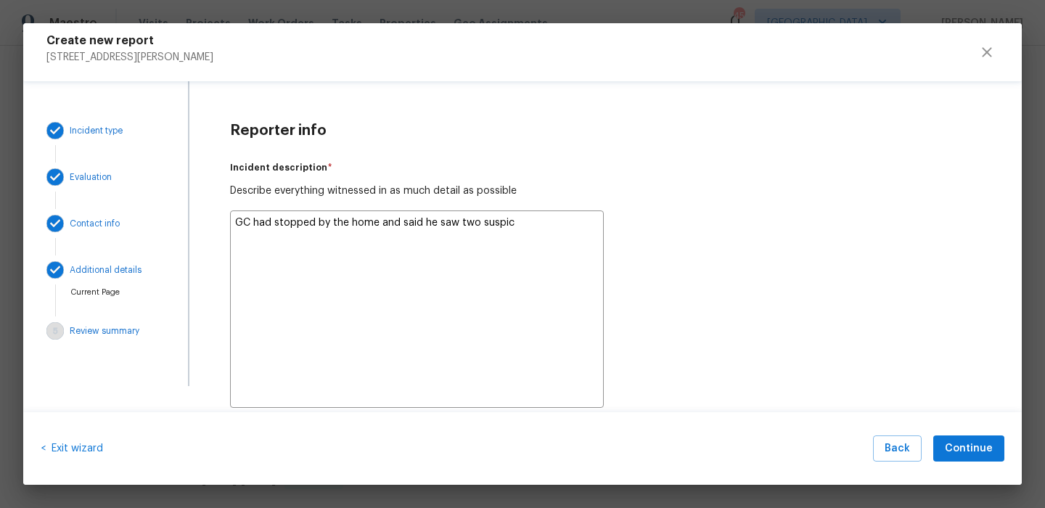
type textarea "x"
type textarea "GC had stopped by the home and said he saw two suspici"
type textarea "x"
type textarea "GC had stopped by the home and said he saw two suspicio"
type textarea "x"
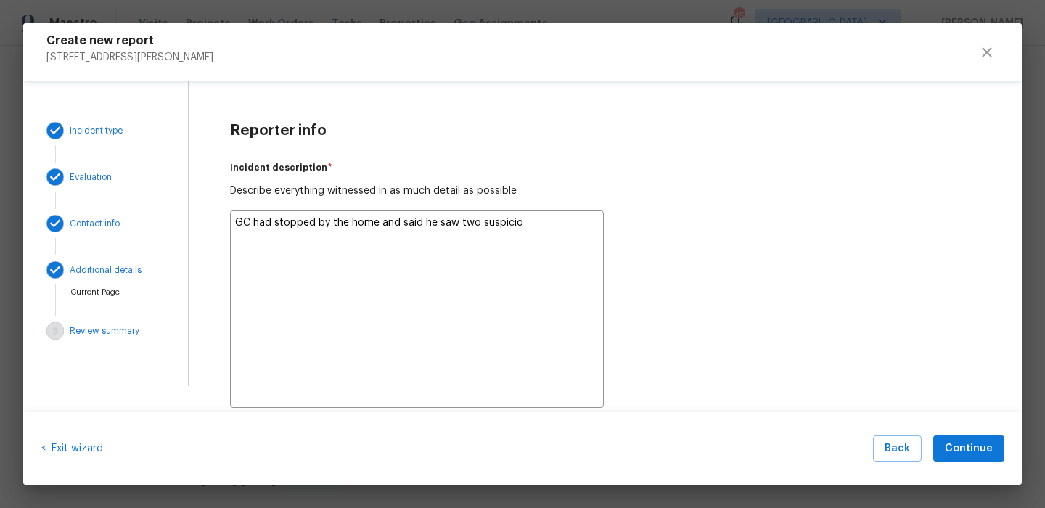
type textarea "GC had stopped by the home and said he saw two suspiciou"
type textarea "x"
type textarea "GC had stopped by the home and said he saw two suspicious"
type textarea "x"
type textarea "GC had stopped by the home and said he saw two suspicious"
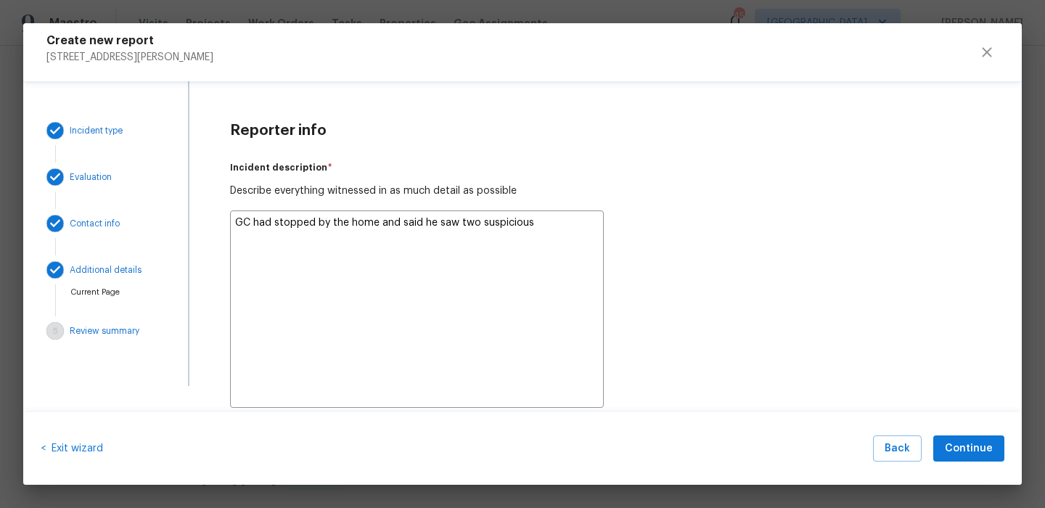
type textarea "x"
type textarea "GC had stopped by the home and said he saw two suspicious w"
type textarea "x"
type textarea "GC had stopped by the home and said he saw two suspicious wo"
type textarea "x"
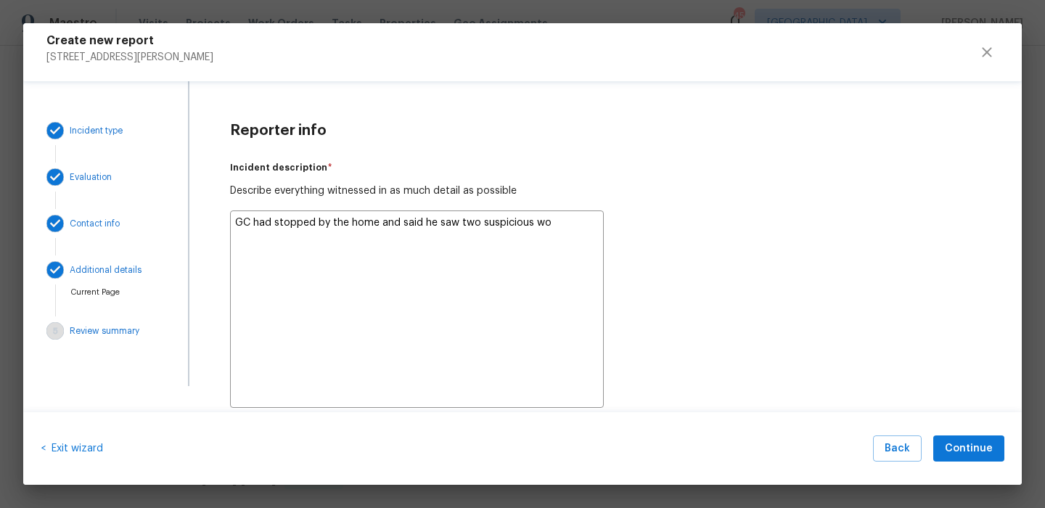
type textarea "GC had stopped by the home and said he saw two suspicious wom"
type textarea "x"
type textarea "GC had stopped by the home and said he saw two suspicious wome"
type textarea "x"
type textarea "GC had stopped by the home and said he saw two suspicious women"
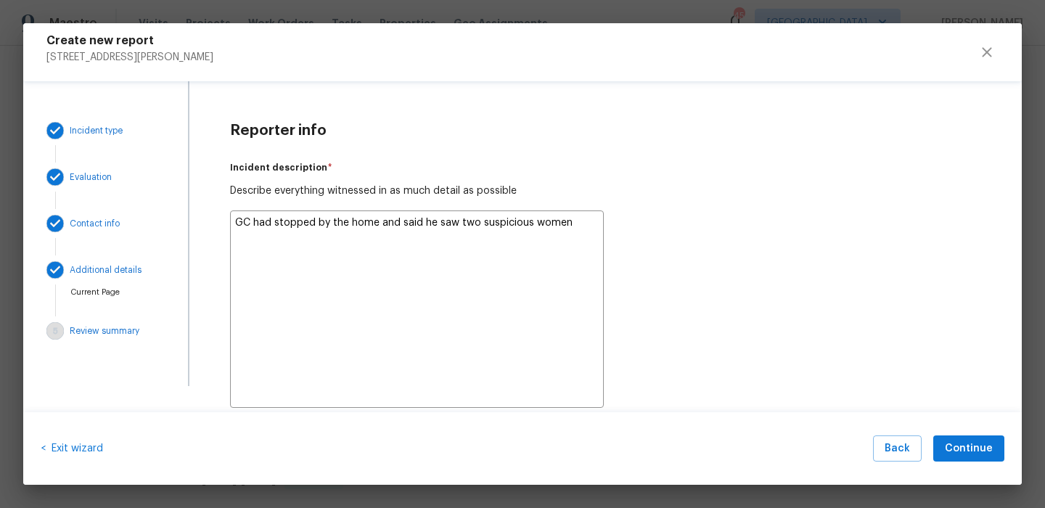
type textarea "x"
type textarea "GC had stopped by the home and said he saw two suspicious women"
type textarea "x"
type textarea "GC had stopped by the home and said he saw two suspicious women t"
type textarea "x"
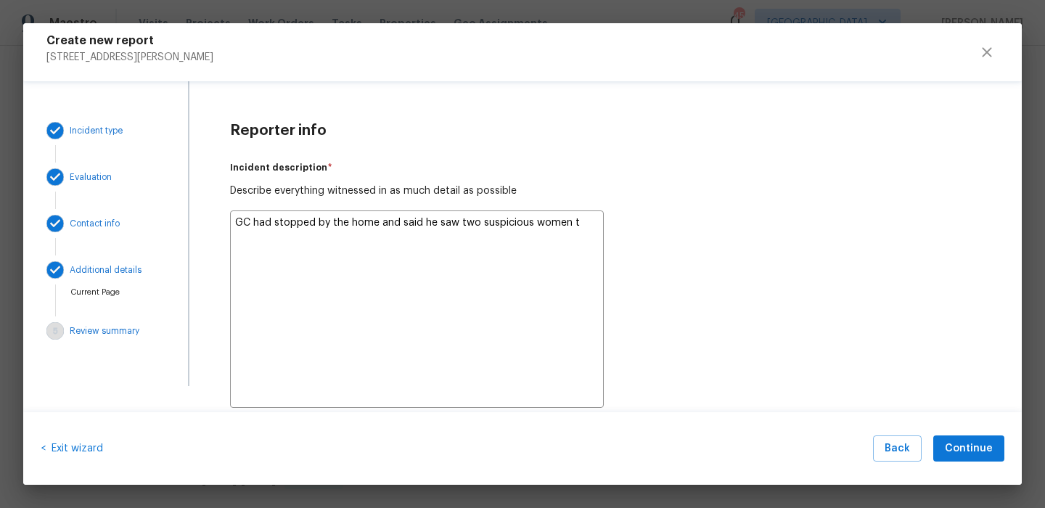
type textarea "GC had stopped by the home and said he saw two suspicious women tr"
type textarea "x"
type textarea "GC had stopped by the home and said he saw two suspicious women try"
type textarea "x"
type textarea "GC had stopped by the home and said he saw two suspicious women tryi"
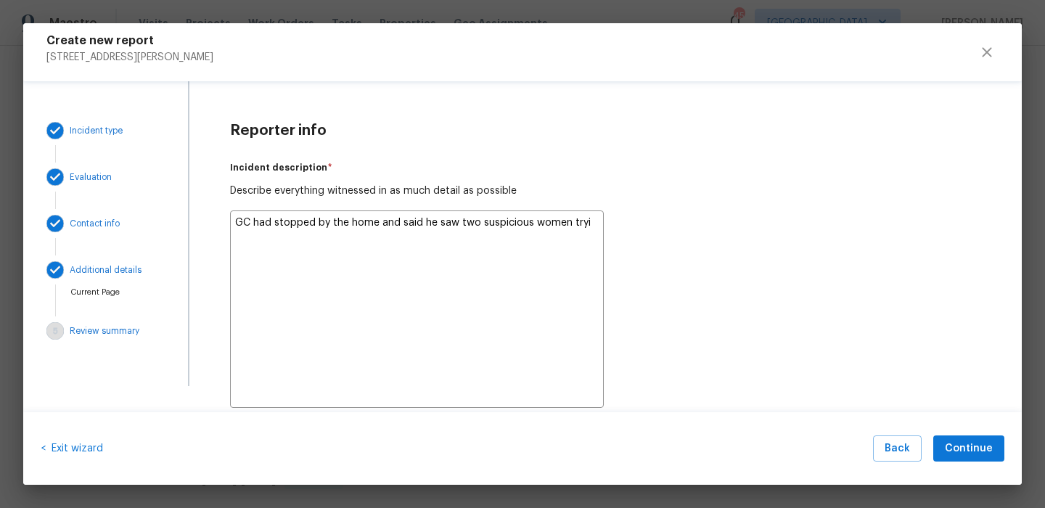
type textarea "x"
type textarea "GC had stopped by the home and said he saw two suspicious women tryin"
type textarea "x"
type textarea "GC had stopped by the home and said he saw two suspicious women trying"
type textarea "x"
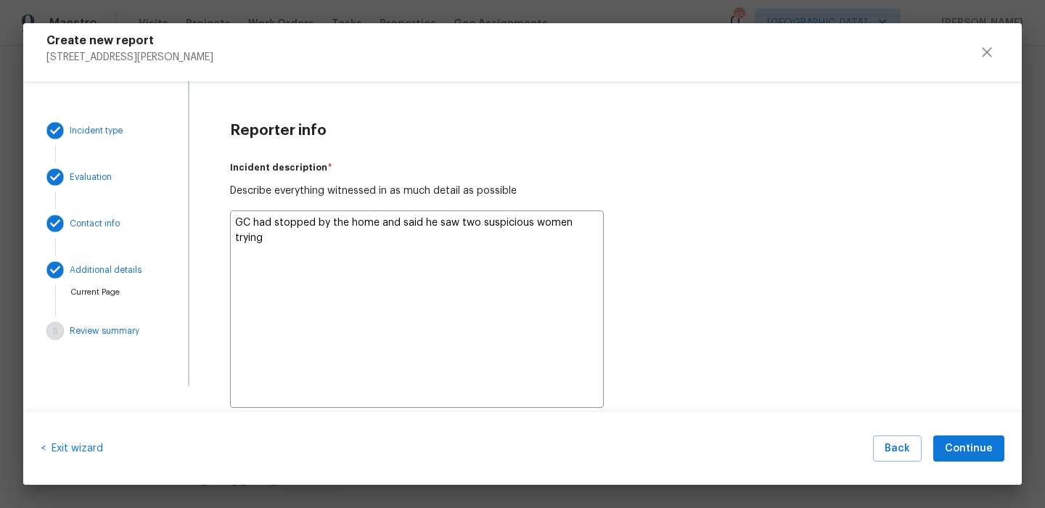
type textarea "GC had stopped by the home and said he saw two suspicious women trying"
type textarea "x"
type textarea "GC had stopped by the home and said he saw two suspicious women trying t"
type textarea "x"
type textarea "GC had stopped by the home and said he saw two suspicious women trying to"
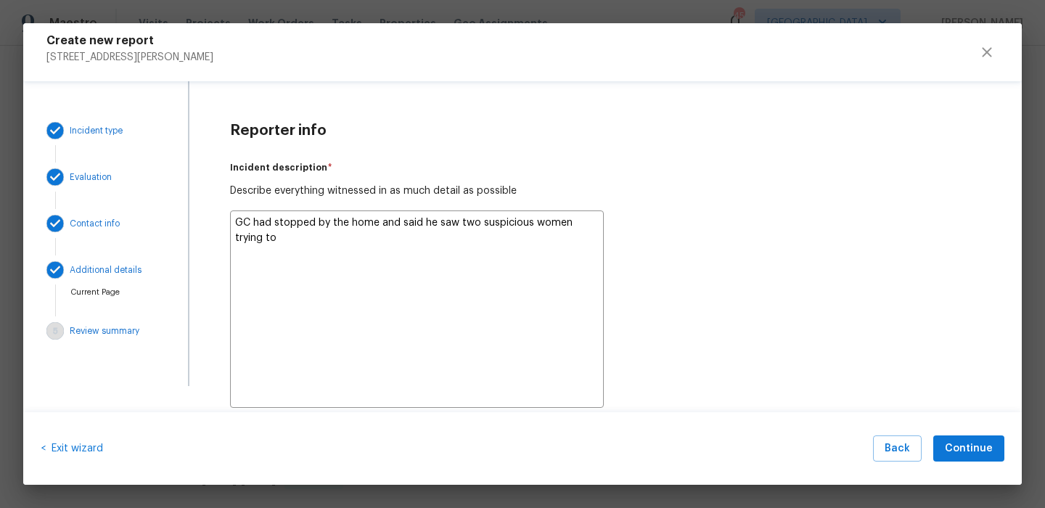
type textarea "x"
type textarea "GC had stopped by the home and said he saw two suspicious women trying to"
type textarea "x"
type textarea "GC had stopped by the home and said he saw two suspicious women trying to g"
type textarea "x"
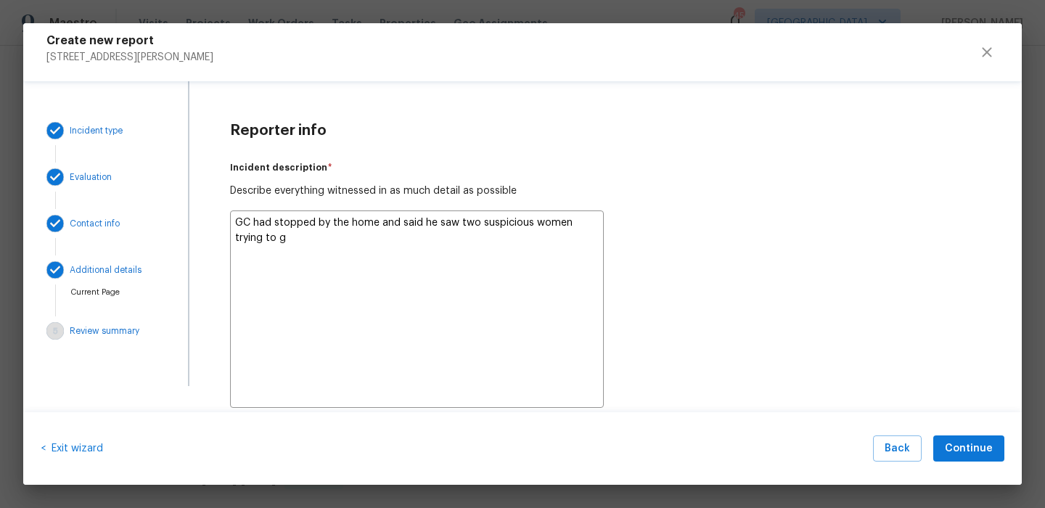
type textarea "GC had stopped by the home and said he saw two suspicious women trying to ge"
type textarea "x"
type textarea "GC had stopped by the home and said he saw two suspicious women trying to get"
type textarea "x"
type textarea "GC had stopped by the home and said he saw two suspicious women trying to get"
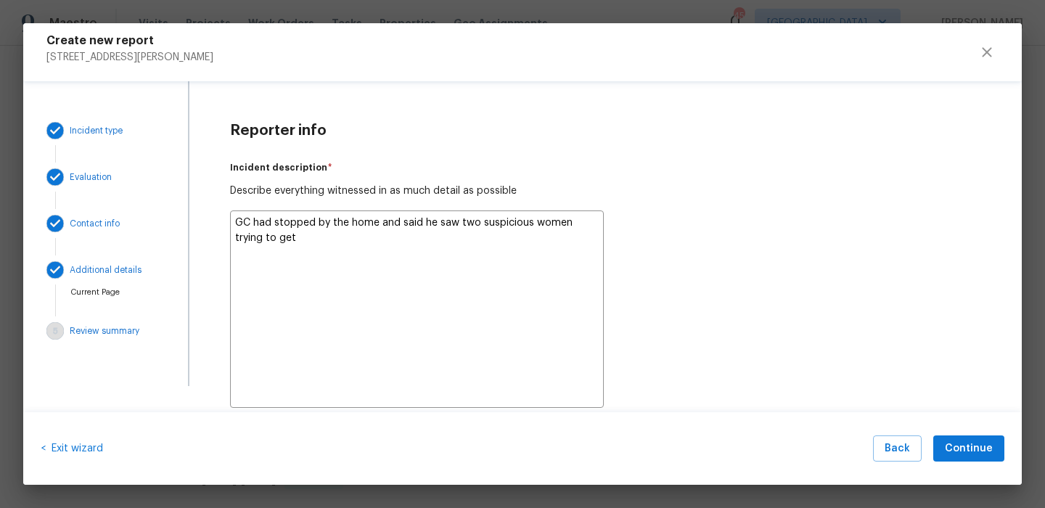
type textarea "x"
type textarea "GC had stopped by the home and said he saw two suspicious women trying to get i"
type textarea "x"
type textarea "GC had stopped by the home and said he saw two suspicious women trying to get in"
type textarea "x"
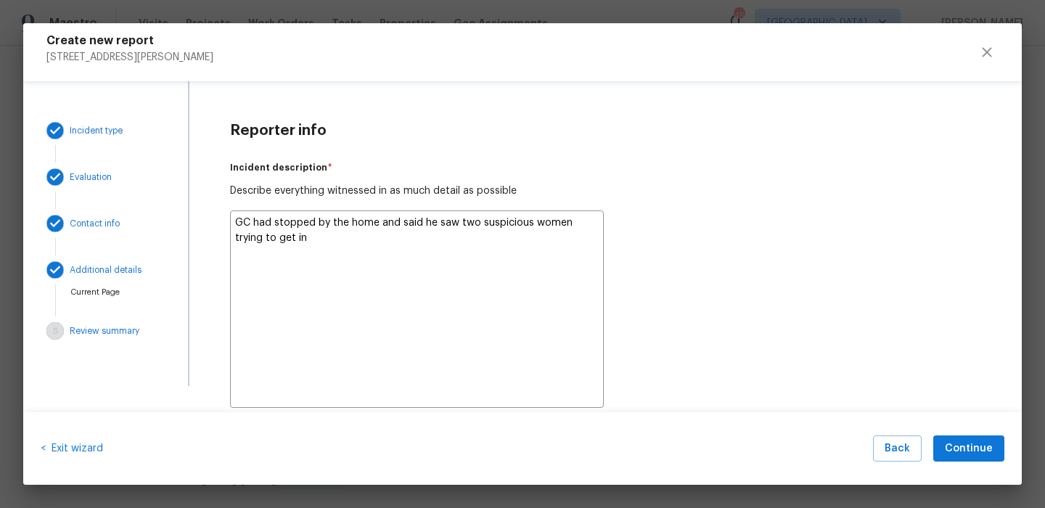
type textarea "GC had stopped by the home and said he saw two suspicious women trying to get i…"
type textarea "x"
type textarea "GC had stopped by the home and said he saw two suspicious women trying to get i…"
type textarea "x"
type textarea "GC had stopped by the home and said he saw two suspicious women trying to get i…"
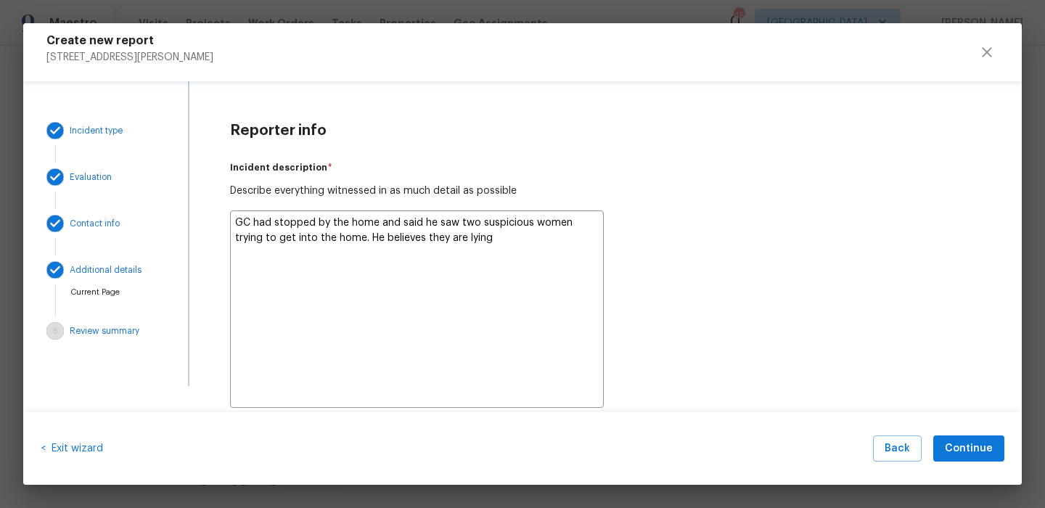
click at [332, 242] on textarea "GC had stopped by the home and said he saw two suspicious women trying to get i…" at bounding box center [416, 309] width 373 height 197
click at [548, 241] on textarea "GC had stopped by the home and said he saw two suspicious women trying to get i…" at bounding box center [416, 309] width 373 height 197
click at [587, 248] on textarea "GC had stopped by the home and said he saw two suspicious women trying to get i…" at bounding box center [416, 309] width 373 height 197
click at [235, 256] on textarea "GC had stopped by the home and said he saw two suspicious women trying to get i…" at bounding box center [416, 309] width 373 height 197
click at [277, 263] on textarea "GC had stopped by the home and said he saw two suspicious women trying to get i…" at bounding box center [416, 309] width 373 height 197
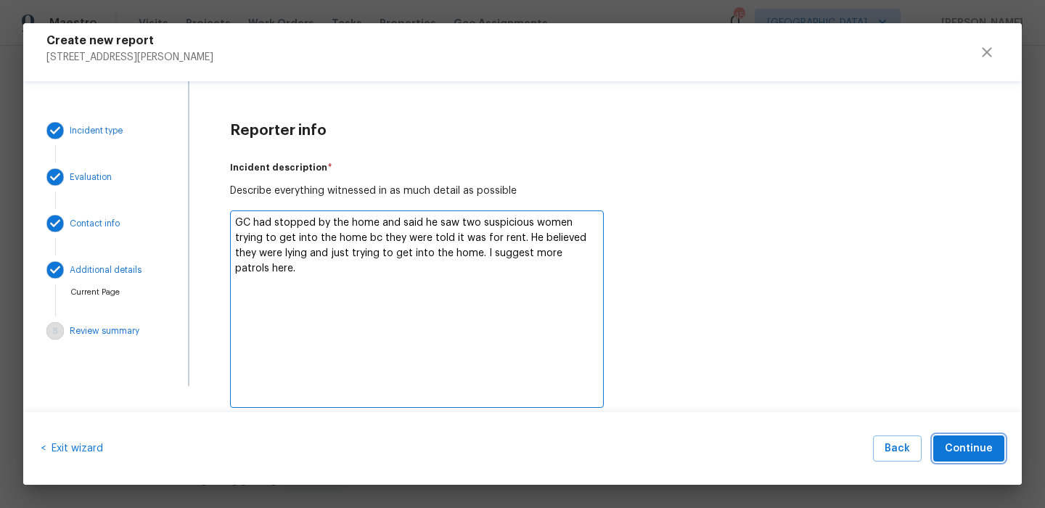
click at [949, 436] on button "Continue" at bounding box center [969, 449] width 71 height 27
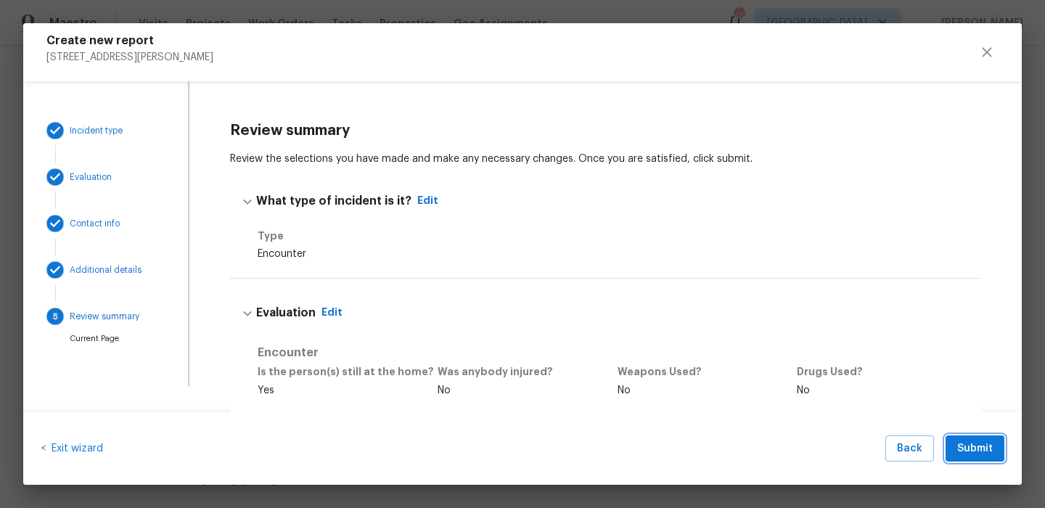
scroll to position [359, 0]
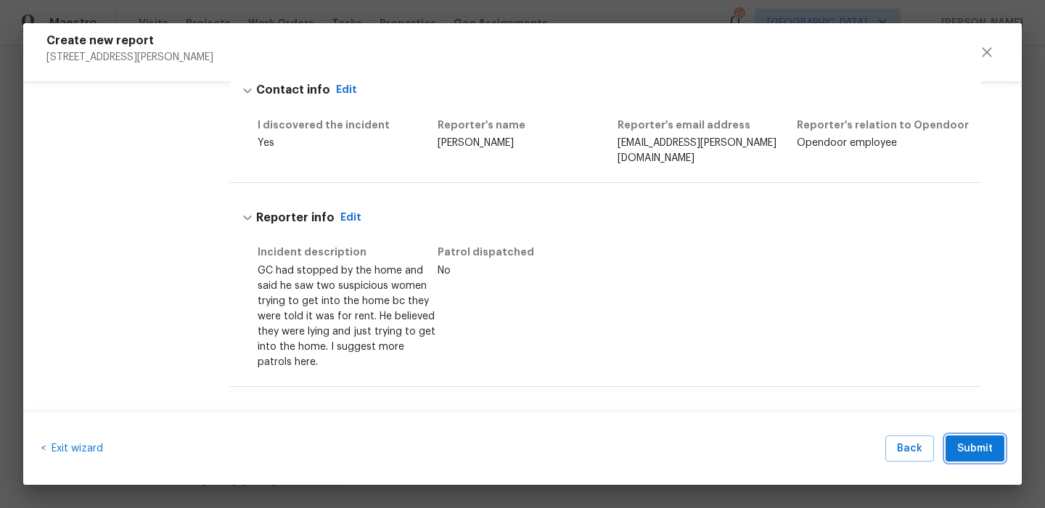
click at [989, 453] on span "Submit" at bounding box center [975, 449] width 36 height 18
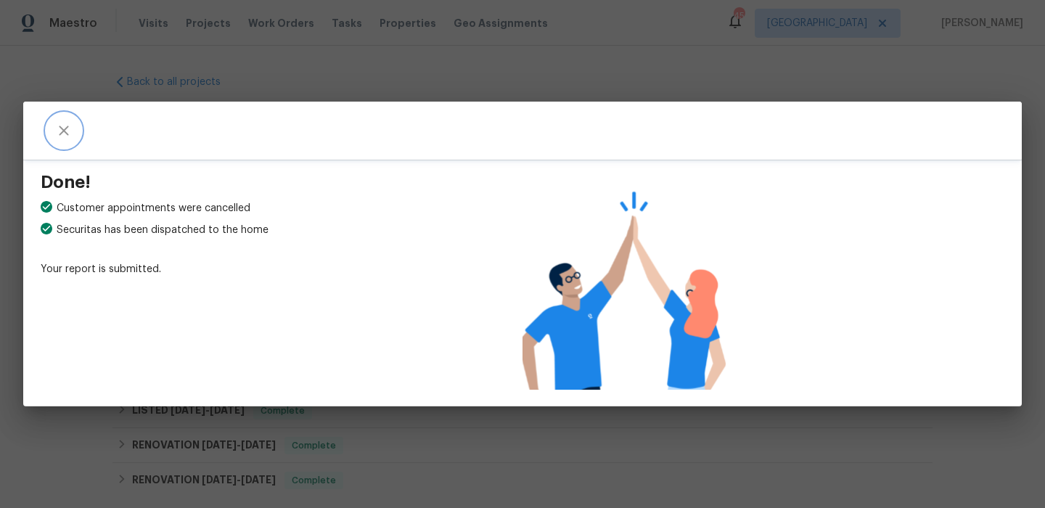
click at [52, 126] on button "close" at bounding box center [63, 130] width 35 height 35
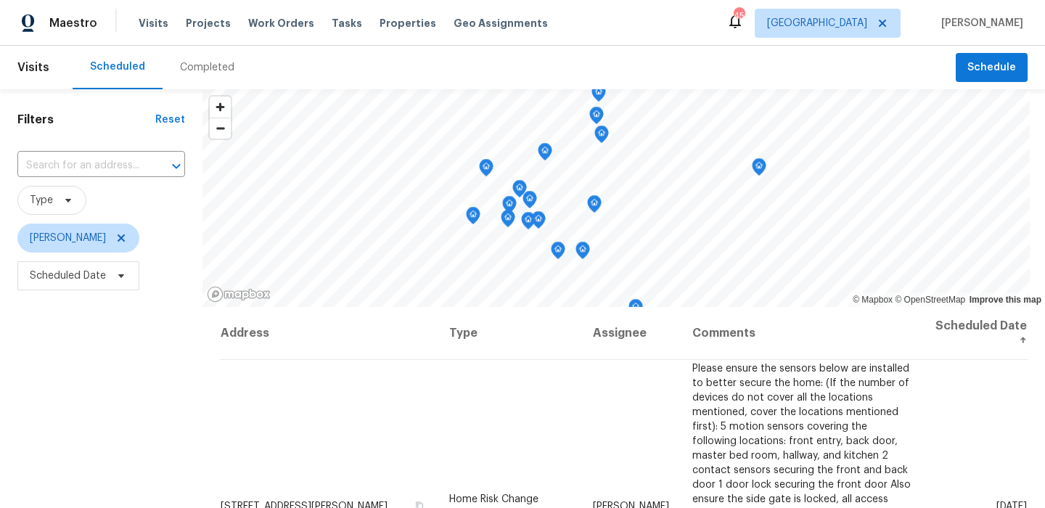
scroll to position [205, 0]
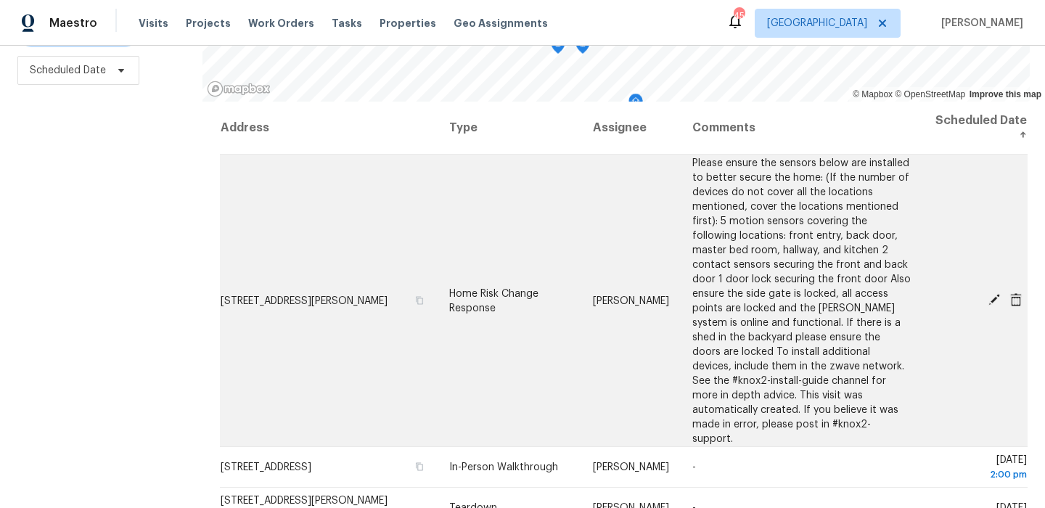
click at [1018, 293] on icon at bounding box center [1016, 299] width 13 height 13
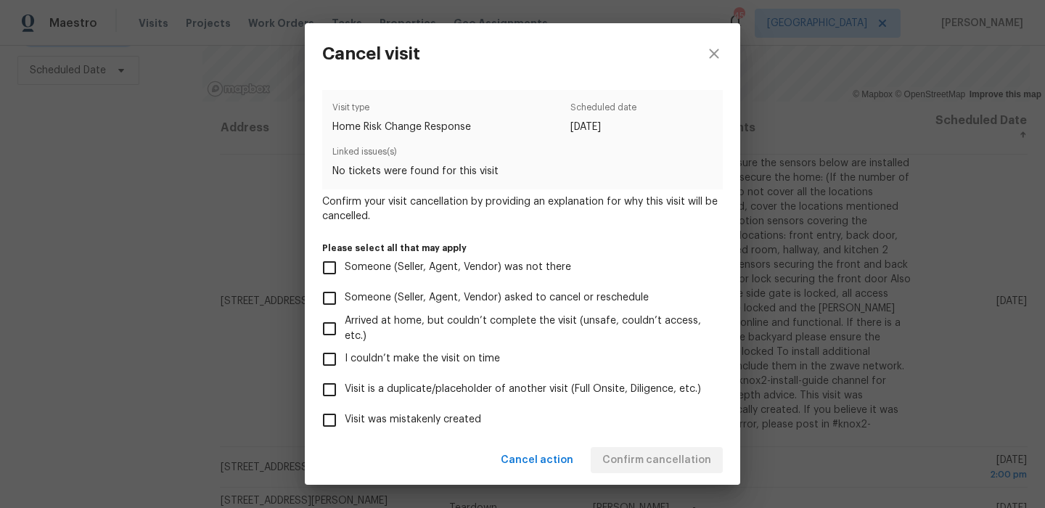
click at [425, 420] on span "Visit was mistakenly created" at bounding box center [413, 419] width 136 height 15
click at [345, 420] on input "Visit was mistakenly created" at bounding box center [329, 420] width 30 height 30
checkbox input "true"
click at [685, 474] on div "Cancel action Confirm cancellation" at bounding box center [523, 461] width 436 height 50
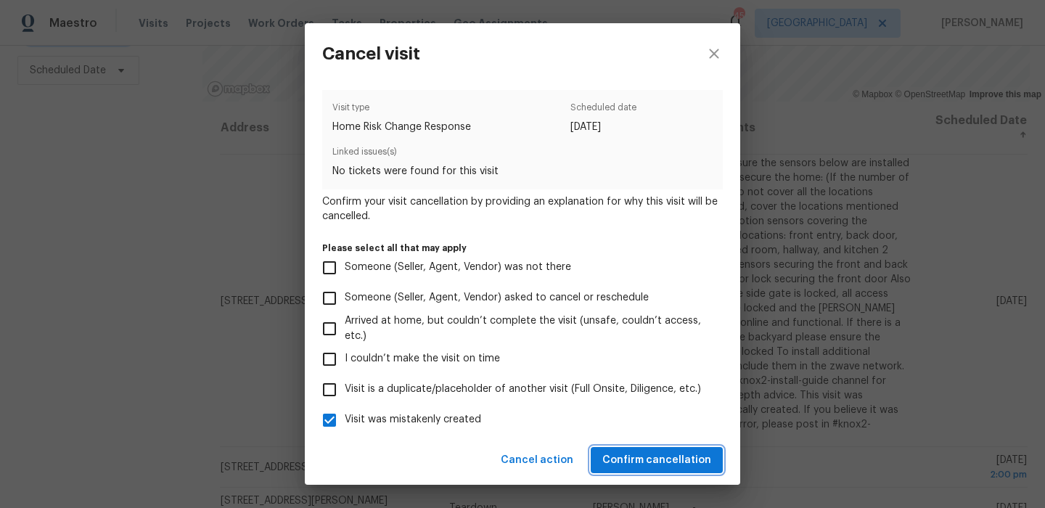
click at [686, 459] on span "Confirm cancellation" at bounding box center [656, 461] width 109 height 18
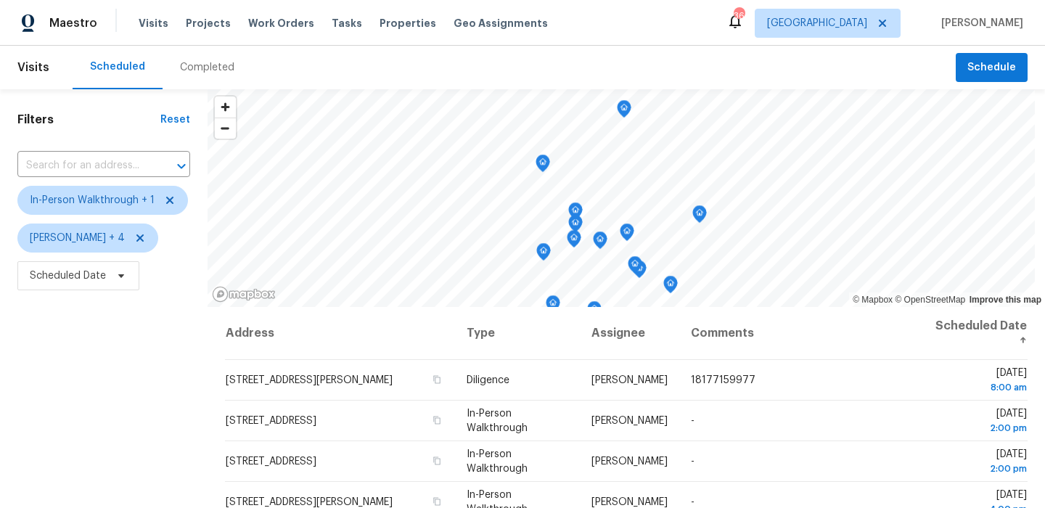
scroll to position [124, 0]
